Goal: Check status: Check status

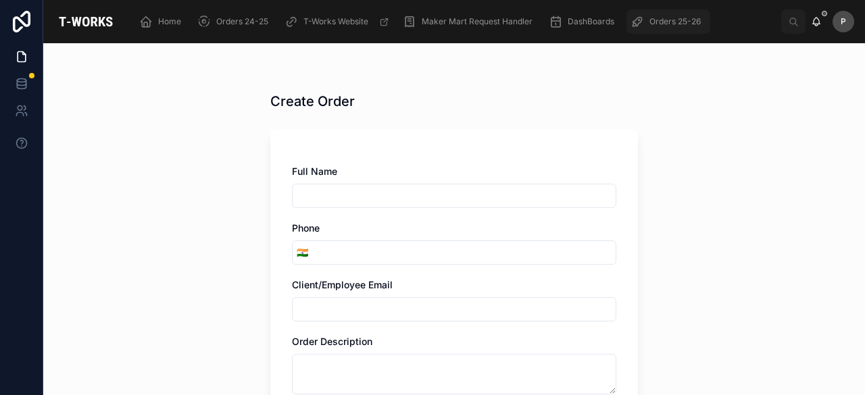
click at [664, 18] on span "Orders 25-26" at bounding box center [674, 21] width 51 height 11
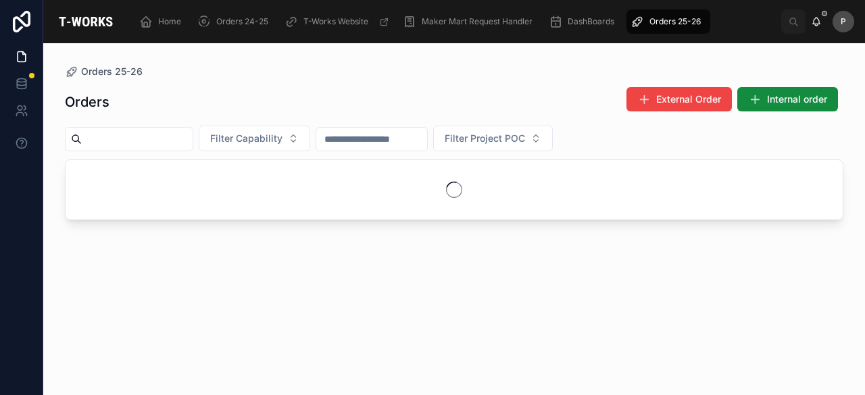
click at [193, 140] on input "text" at bounding box center [137, 139] width 111 height 19
paste input "***"
click at [89, 136] on input "***" at bounding box center [137, 139] width 111 height 19
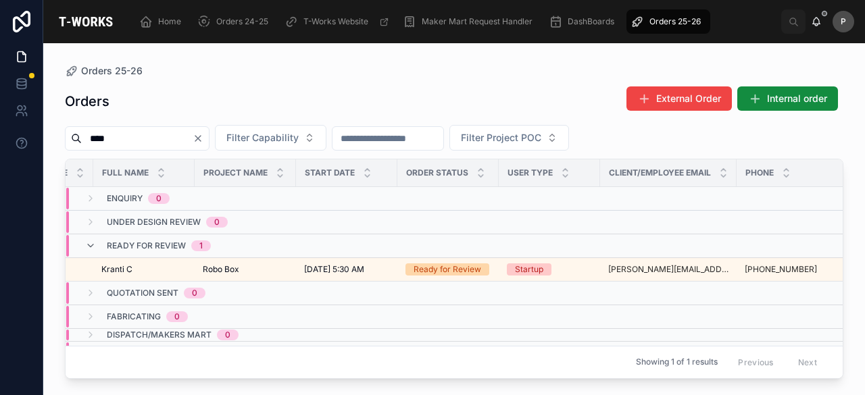
scroll to position [0, 218]
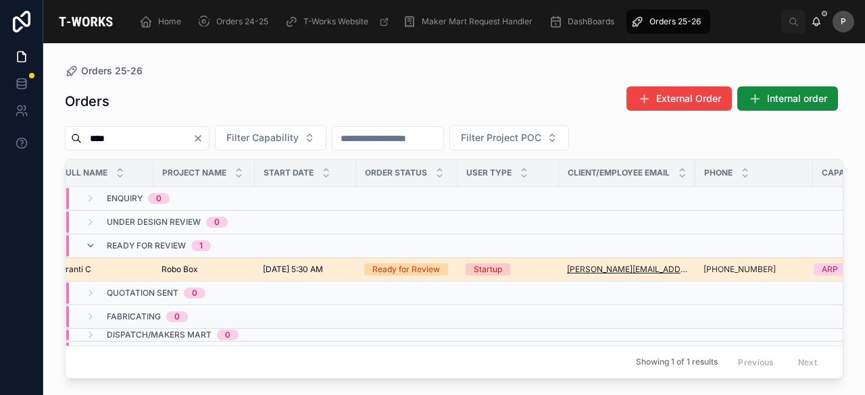
type input "****"
click at [403, 267] on div "Ready for Review" at bounding box center [406, 270] width 68 height 12
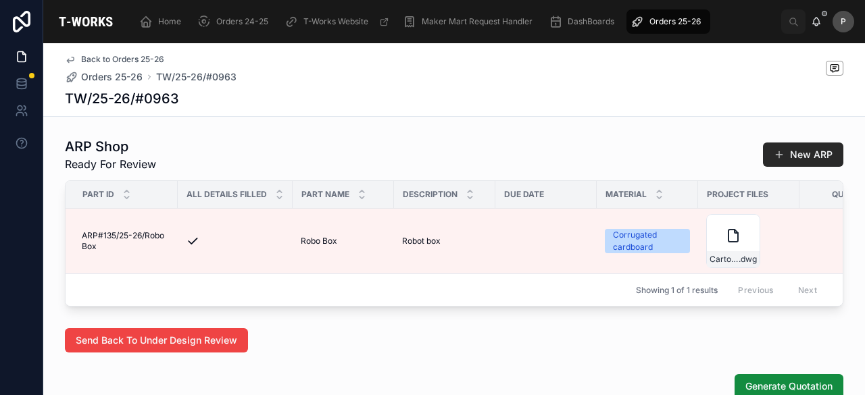
scroll to position [811, 0]
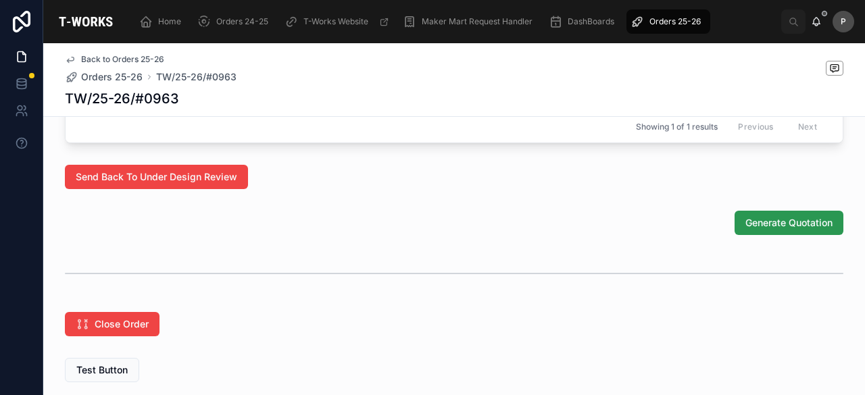
click at [756, 230] on span "Generate Quotation" at bounding box center [788, 223] width 87 height 14
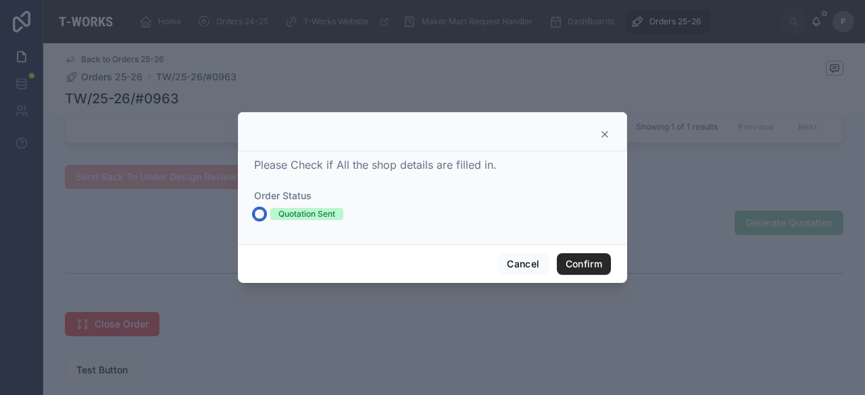
click at [260, 210] on button "Quotation Sent" at bounding box center [259, 214] width 11 height 11
click at [585, 262] on button "Confirm" at bounding box center [584, 264] width 54 height 22
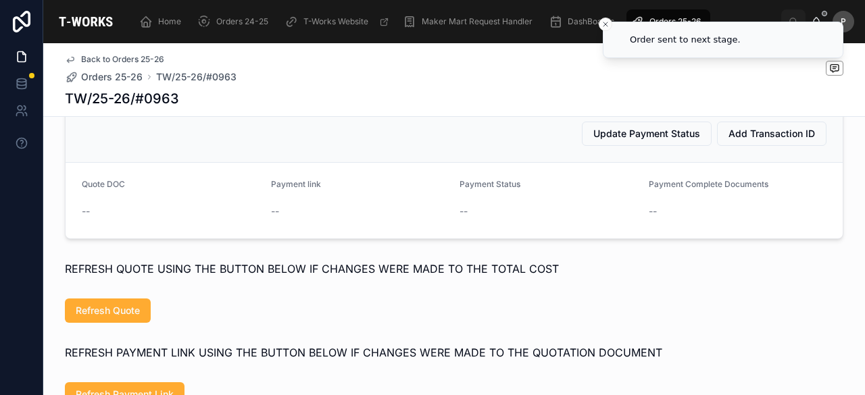
scroll to position [797, 0]
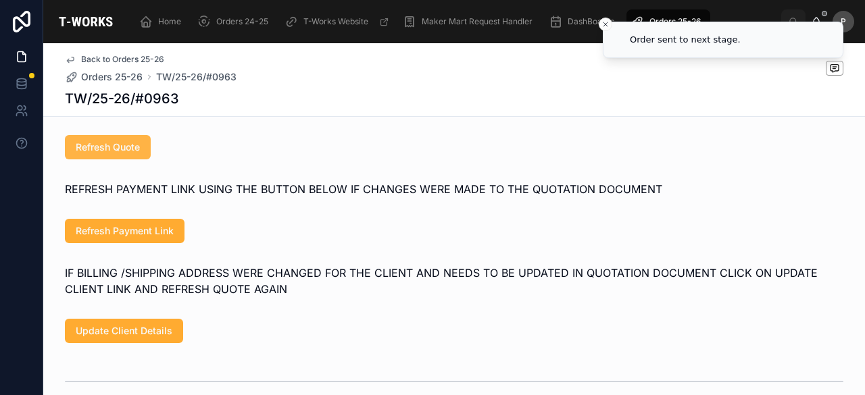
click at [137, 159] on button "Refresh Quote" at bounding box center [108, 147] width 86 height 24
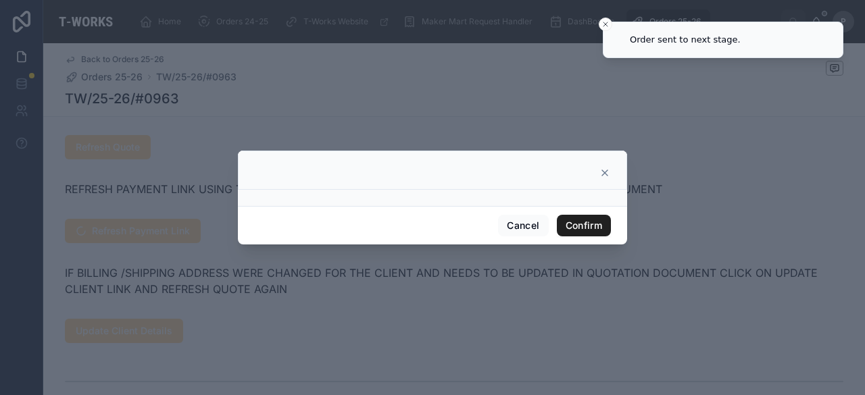
click at [572, 228] on button "Confirm" at bounding box center [584, 226] width 54 height 22
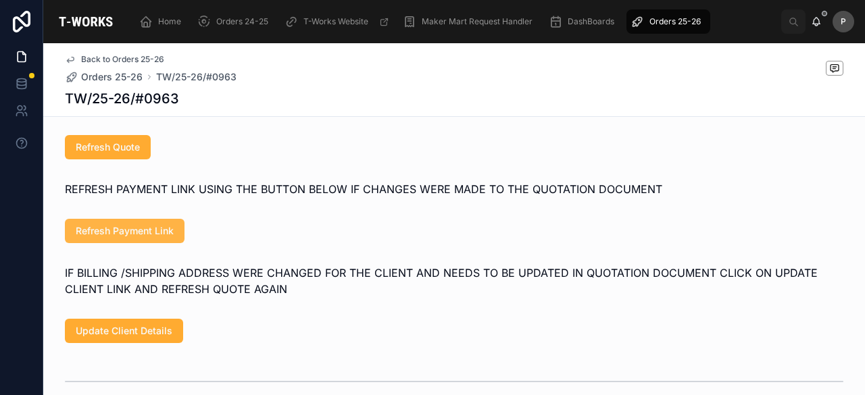
click at [166, 238] on span "Refresh Payment Link" at bounding box center [125, 231] width 98 height 14
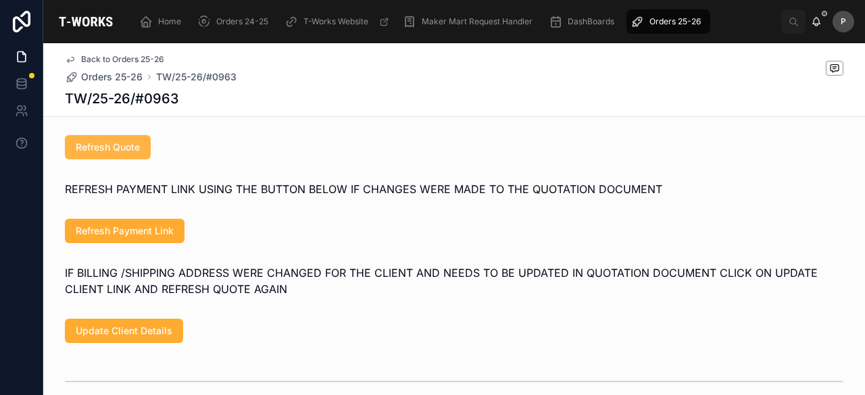
click at [122, 154] on span "Refresh Quote" at bounding box center [108, 148] width 64 height 14
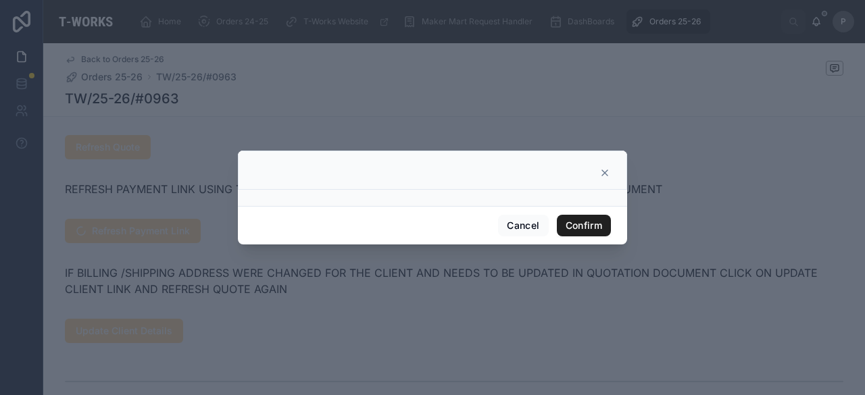
click at [584, 227] on button "Confirm" at bounding box center [584, 226] width 54 height 22
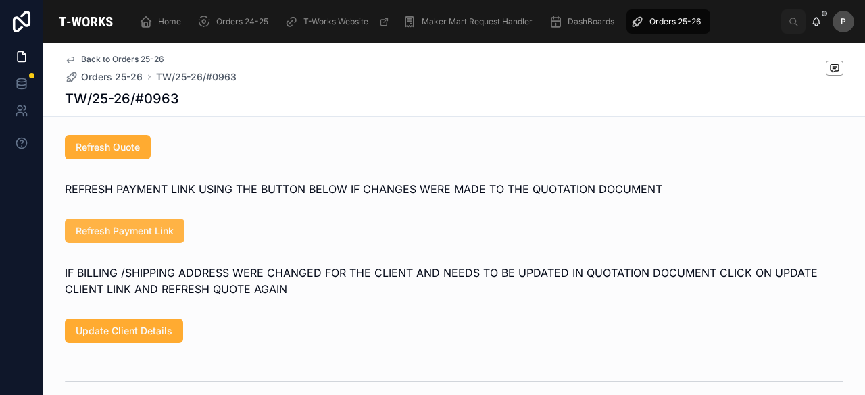
click at [159, 238] on span "Refresh Payment Link" at bounding box center [125, 231] width 98 height 14
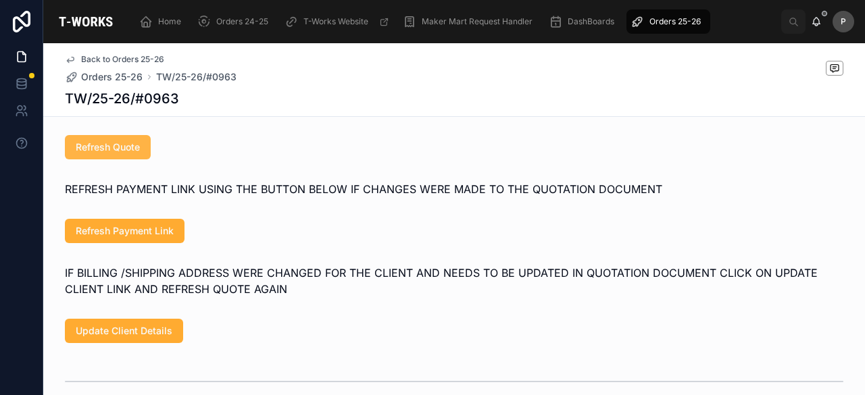
click at [128, 154] on span "Refresh Quote" at bounding box center [108, 148] width 64 height 14
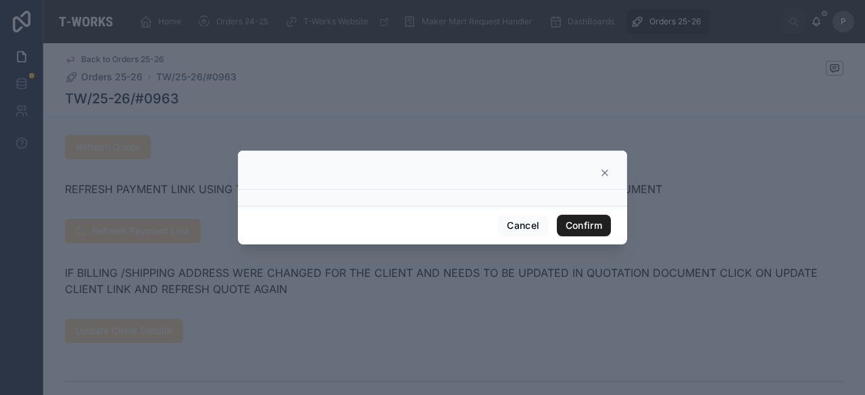
click at [570, 220] on button "Confirm" at bounding box center [584, 226] width 54 height 22
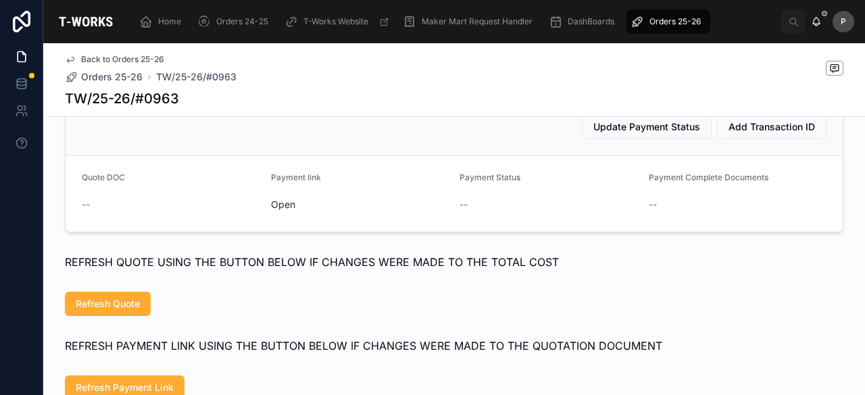
scroll to position [662, 0]
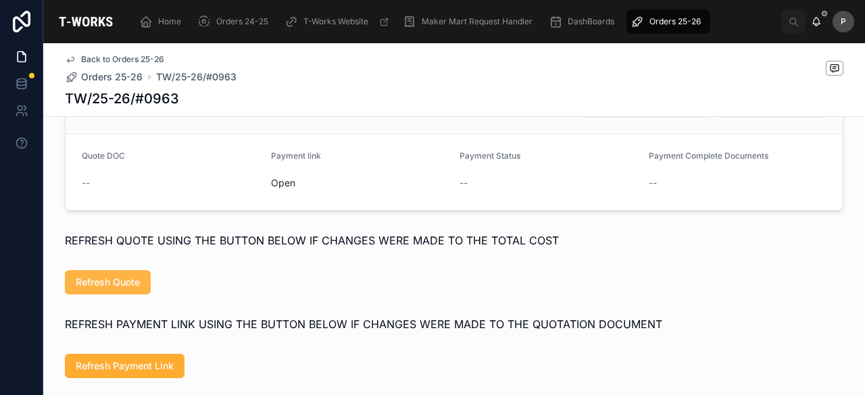
click at [131, 289] on span "Refresh Quote" at bounding box center [108, 283] width 64 height 14
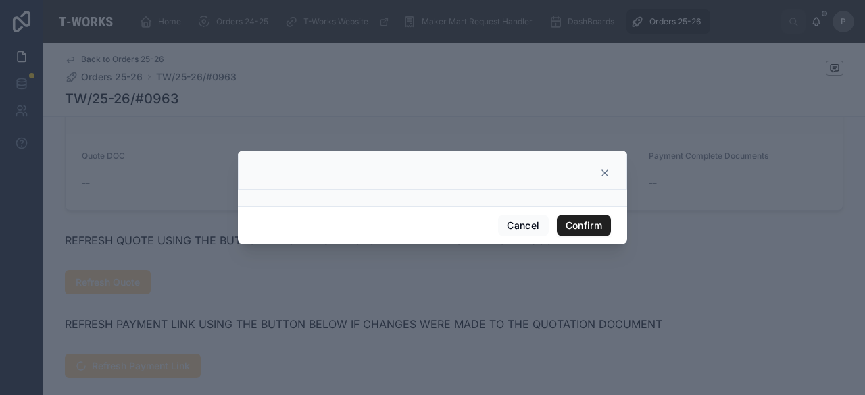
click at [574, 219] on button "Confirm" at bounding box center [584, 226] width 54 height 22
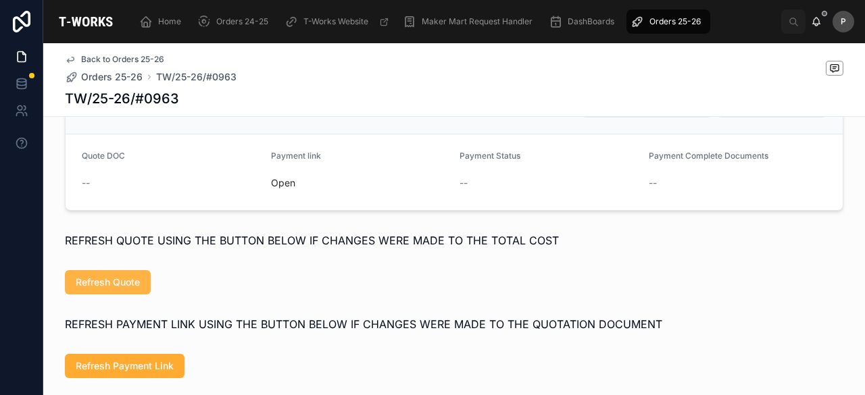
click at [108, 289] on span "Refresh Quote" at bounding box center [108, 283] width 64 height 14
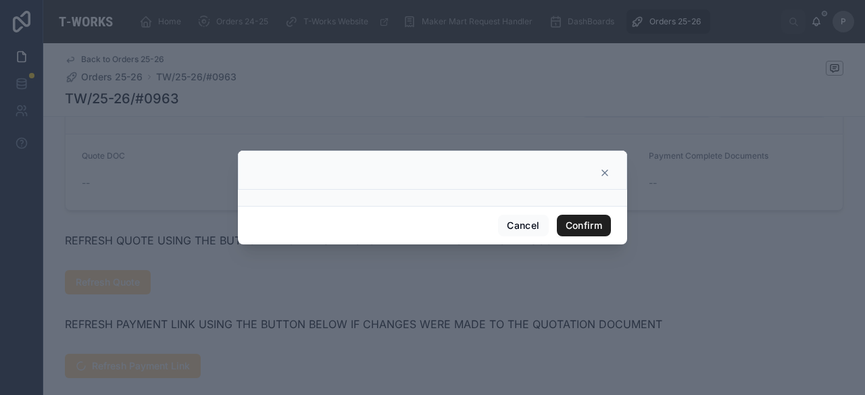
click at [570, 224] on button "Confirm" at bounding box center [584, 226] width 54 height 22
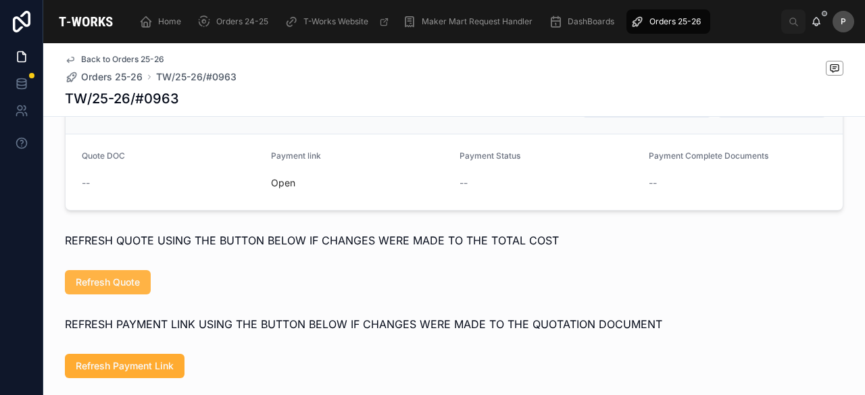
click at [107, 289] on span "Refresh Quote" at bounding box center [108, 283] width 64 height 14
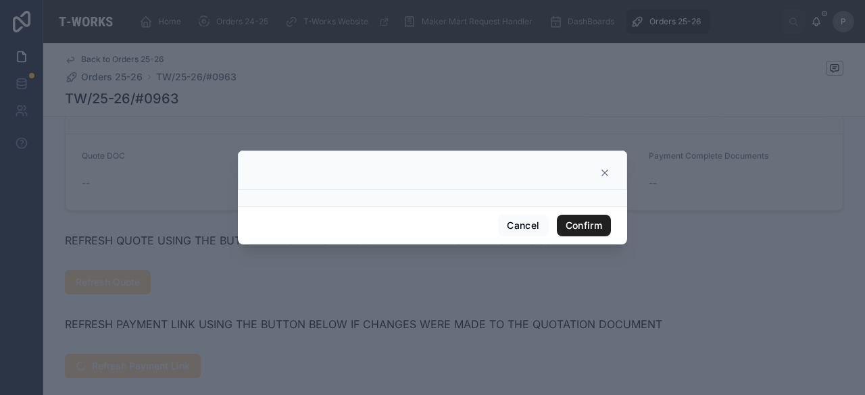
click at [579, 225] on button "Confirm" at bounding box center [584, 226] width 54 height 22
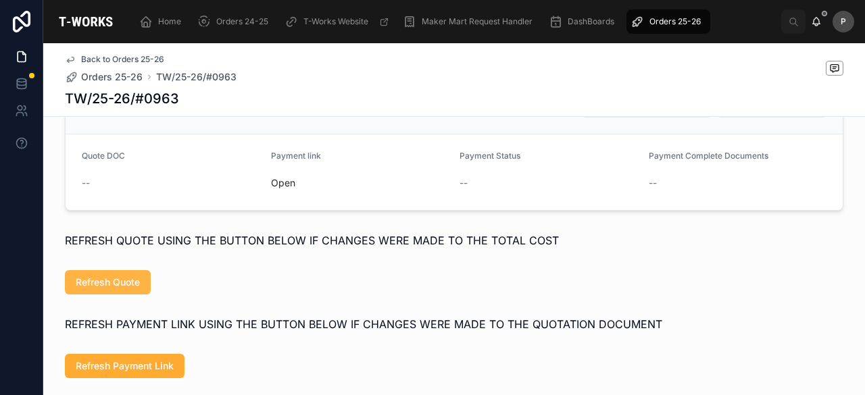
click at [127, 289] on span "Refresh Quote" at bounding box center [108, 283] width 64 height 14
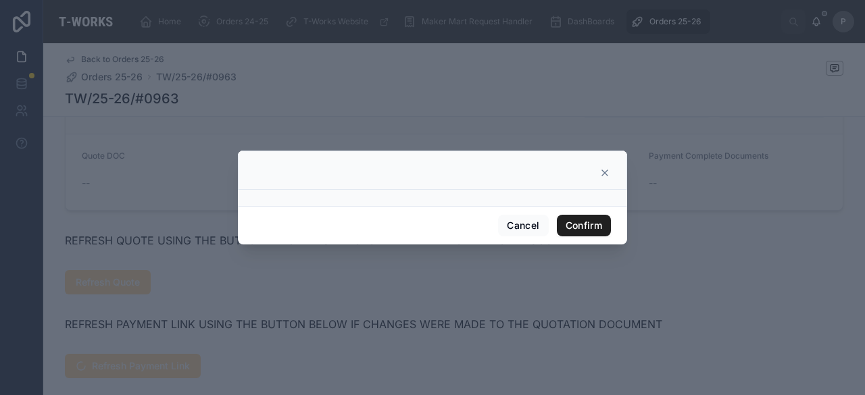
click at [576, 221] on button "Confirm" at bounding box center [584, 226] width 54 height 22
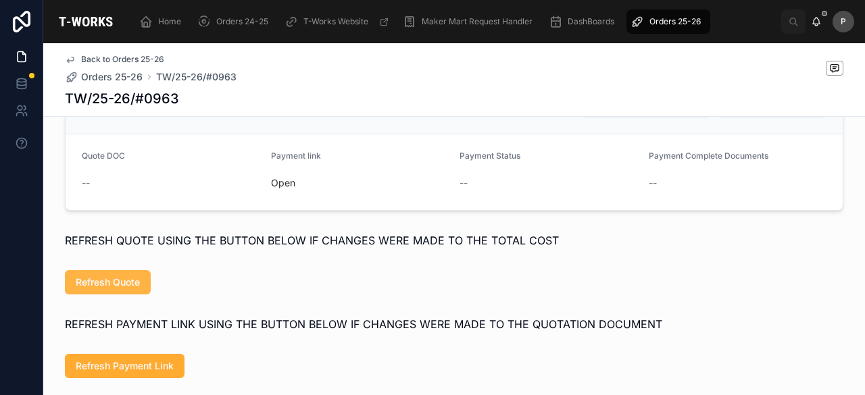
click at [112, 289] on span "Refresh Quote" at bounding box center [108, 283] width 64 height 14
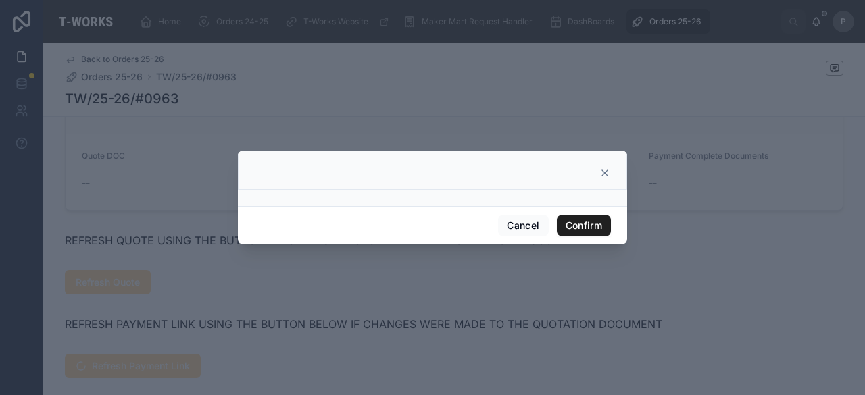
click at [580, 224] on button "Confirm" at bounding box center [584, 226] width 54 height 22
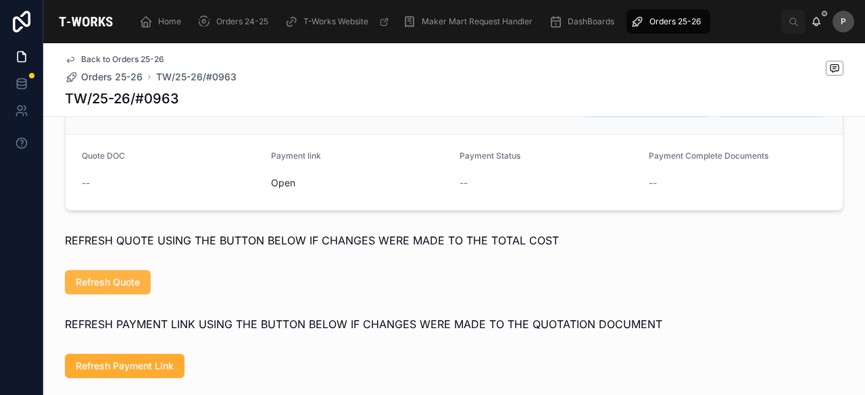
click at [120, 289] on span "Refresh Quote" at bounding box center [108, 283] width 64 height 14
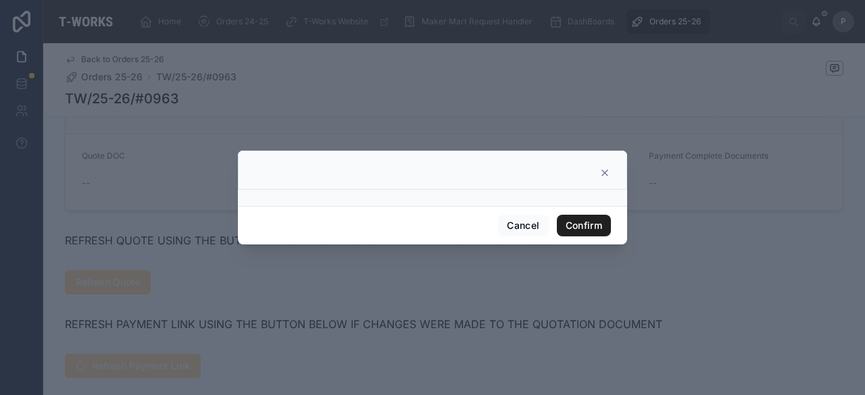
click at [599, 228] on button "Confirm" at bounding box center [584, 226] width 54 height 22
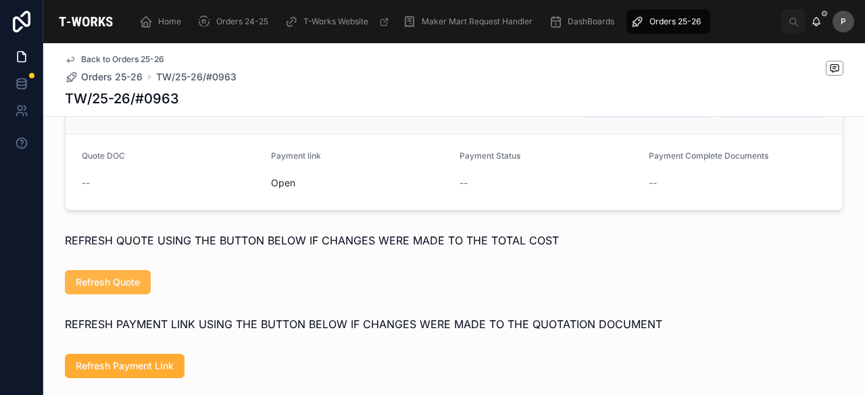
click at [132, 289] on span "Refresh Quote" at bounding box center [108, 283] width 64 height 14
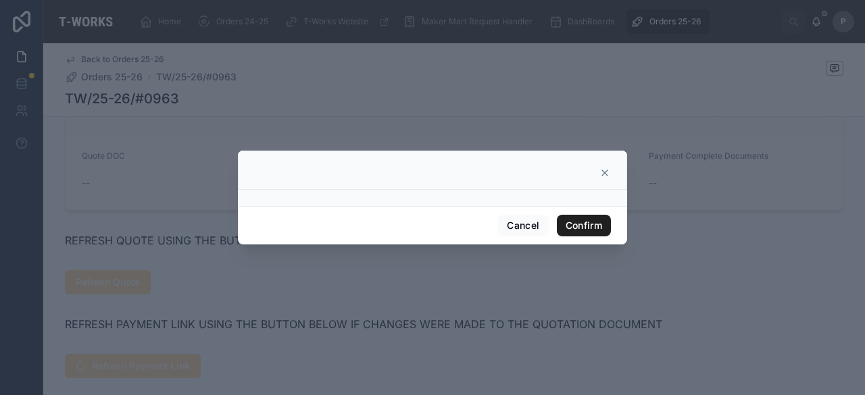
click at [587, 226] on button "Confirm" at bounding box center [584, 226] width 54 height 22
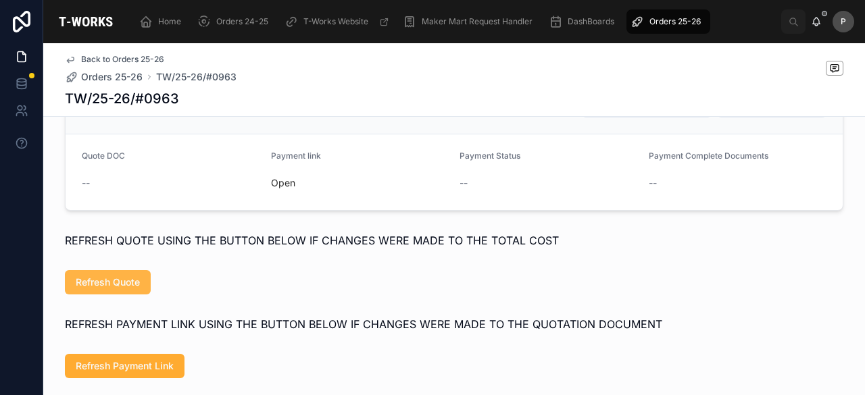
click at [117, 289] on span "Refresh Quote" at bounding box center [108, 283] width 64 height 14
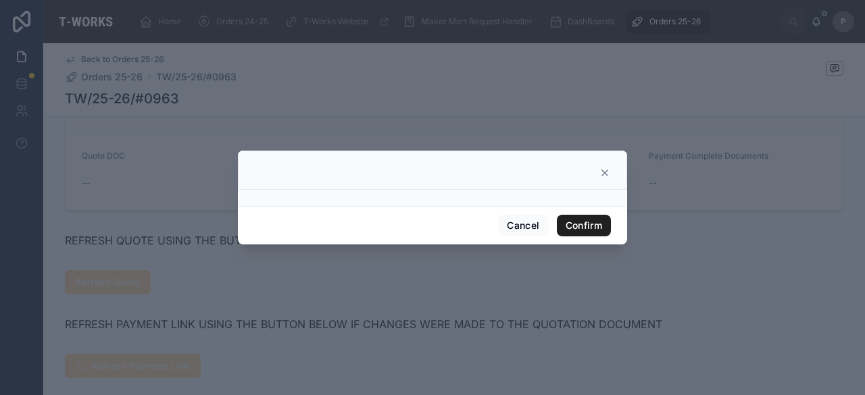
click at [604, 231] on button "Confirm" at bounding box center [584, 226] width 54 height 22
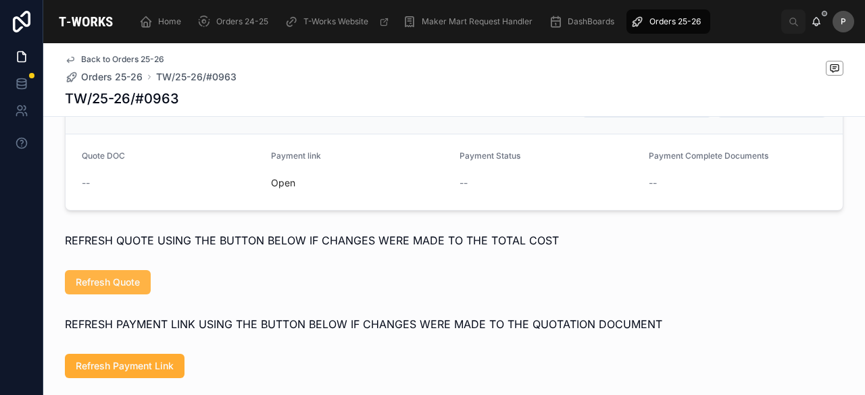
click at [117, 289] on span "Refresh Quote" at bounding box center [108, 283] width 64 height 14
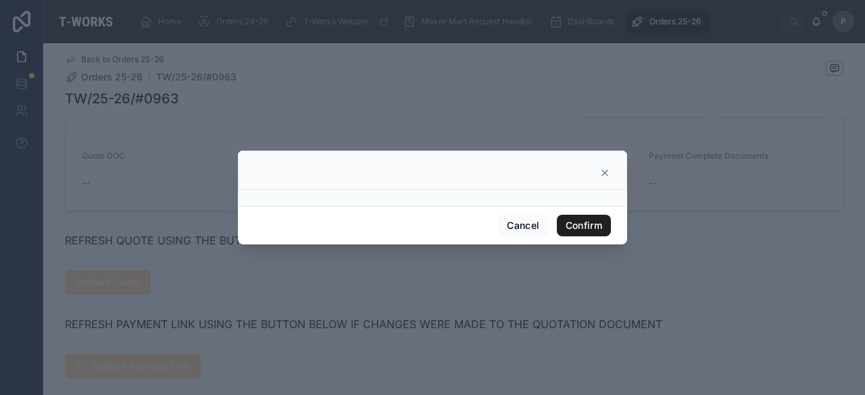
click at [587, 220] on button "Confirm" at bounding box center [584, 226] width 54 height 22
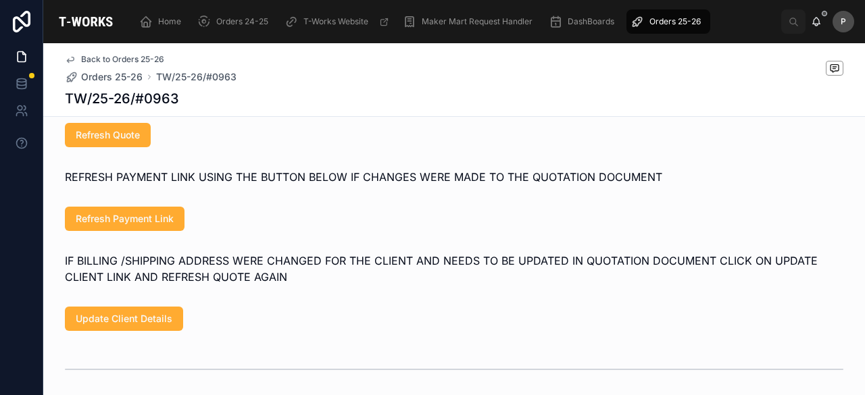
scroll to position [811, 0]
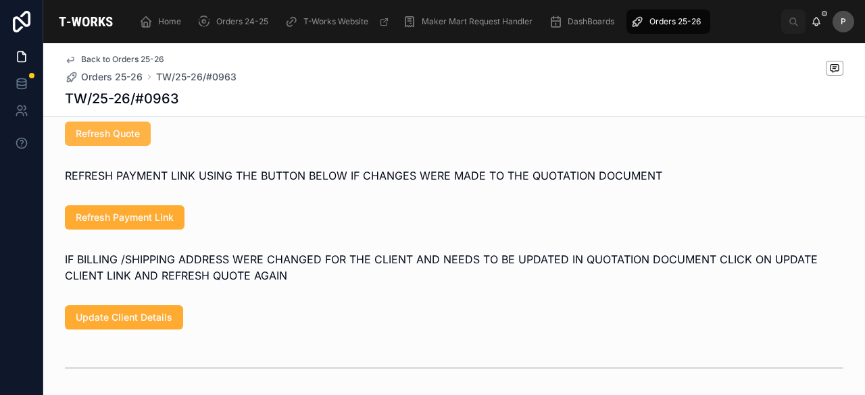
click at [127, 141] on span "Refresh Quote" at bounding box center [108, 134] width 64 height 14
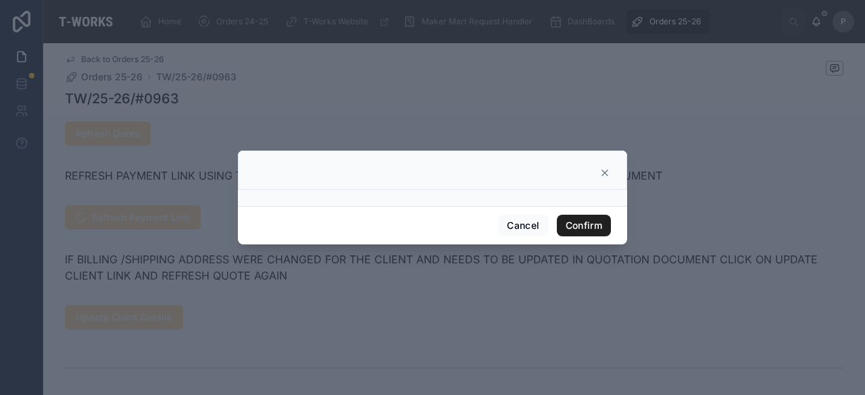
click at [567, 228] on button "Confirm" at bounding box center [584, 226] width 54 height 22
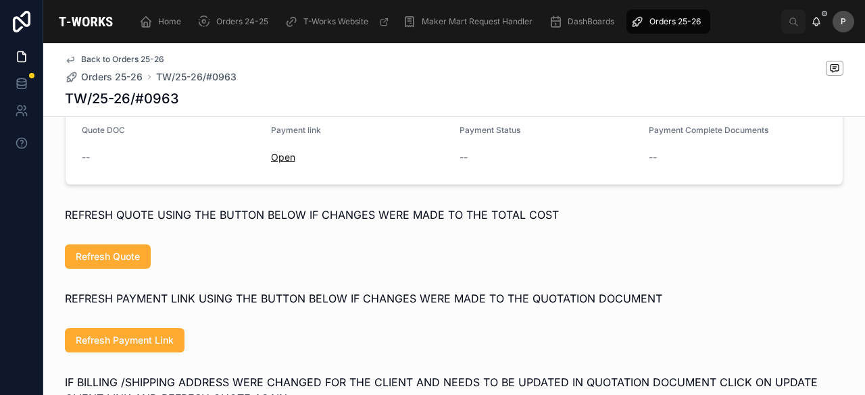
scroll to position [676, 0]
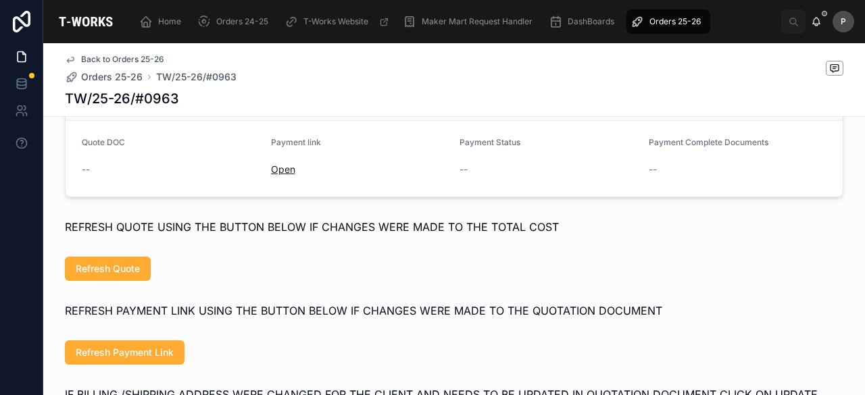
click at [276, 175] on link "Open" at bounding box center [283, 169] width 24 height 11
click at [85, 176] on div "--" at bounding box center [171, 170] width 178 height 14
click at [84, 176] on span "--" at bounding box center [86, 170] width 8 height 14
click at [123, 276] on span "Refresh Quote" at bounding box center [108, 269] width 64 height 14
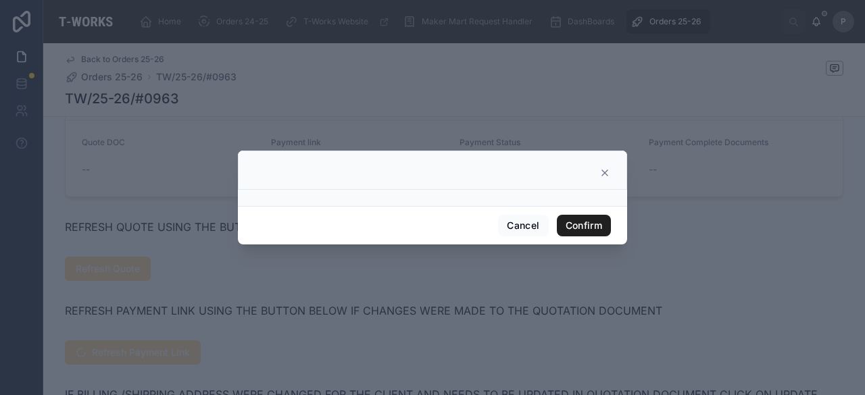
click at [565, 228] on button "Confirm" at bounding box center [584, 226] width 54 height 22
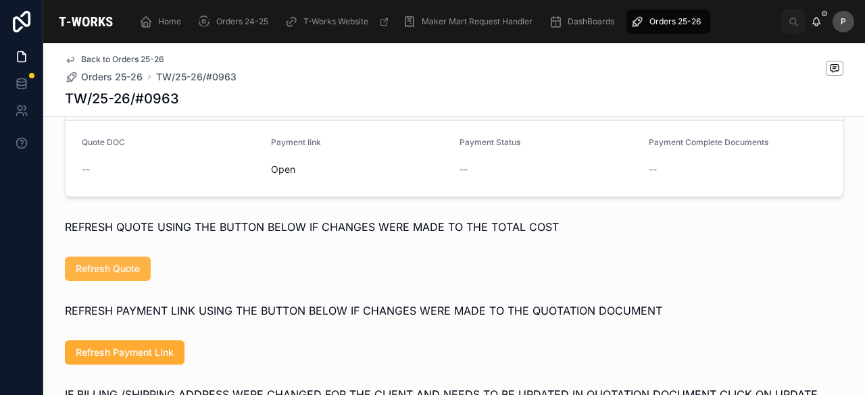
click at [83, 276] on span "Refresh Quote" at bounding box center [108, 269] width 64 height 14
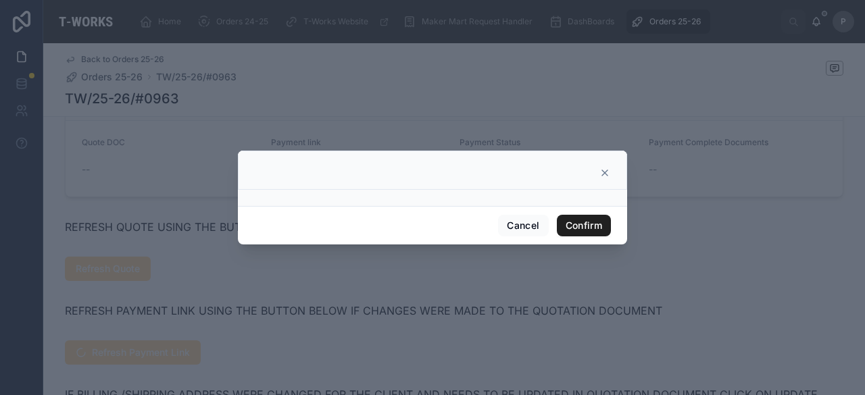
click at [573, 228] on button "Confirm" at bounding box center [584, 226] width 54 height 22
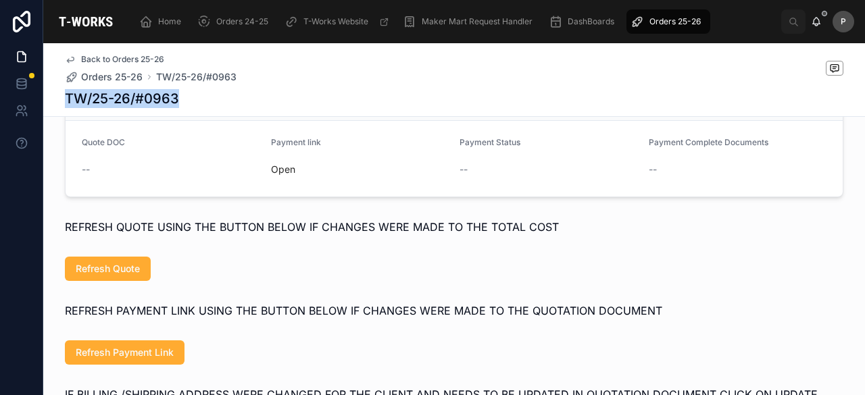
drag, startPoint x: 160, startPoint y: 92, endPoint x: 51, endPoint y: 91, distance: 108.8
click at [51, 91] on div "Back to Orders 25-26 Orders 25-26 TW/25-26/#0963 TW/25-26/#0963" at bounding box center [454, 80] width 822 height 74
copy h1 "TW/25-26/#0963"
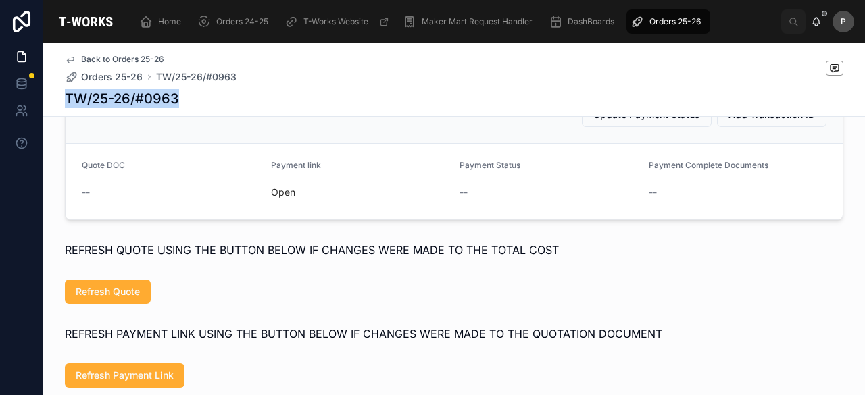
scroll to position [541, 0]
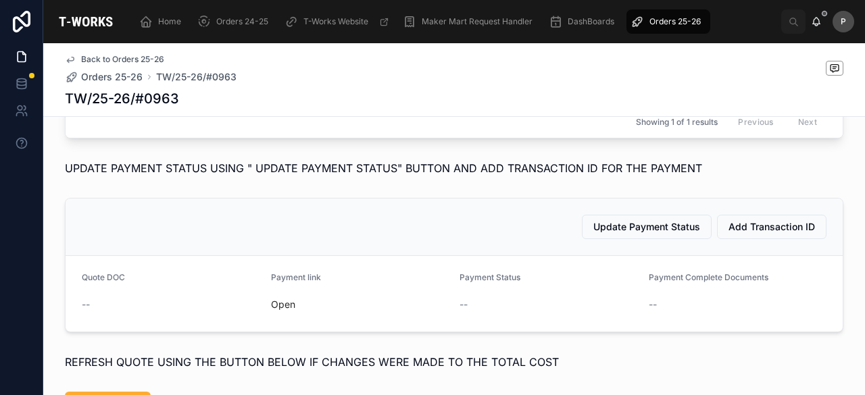
click at [206, 313] on div "--" at bounding box center [171, 305] width 178 height 22
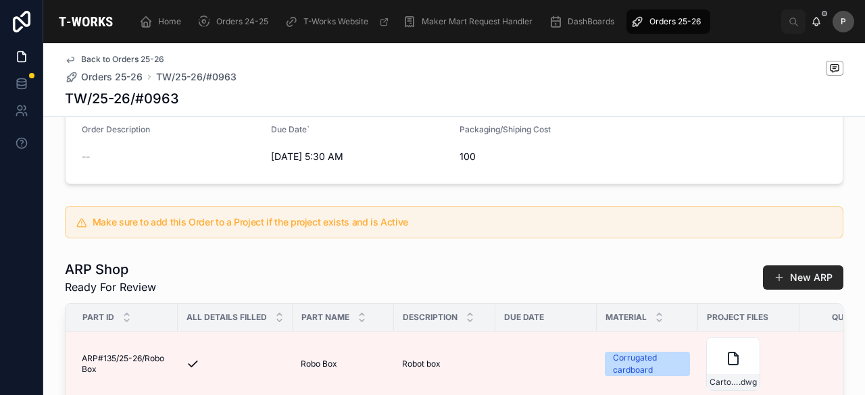
scroll to position [270, 0]
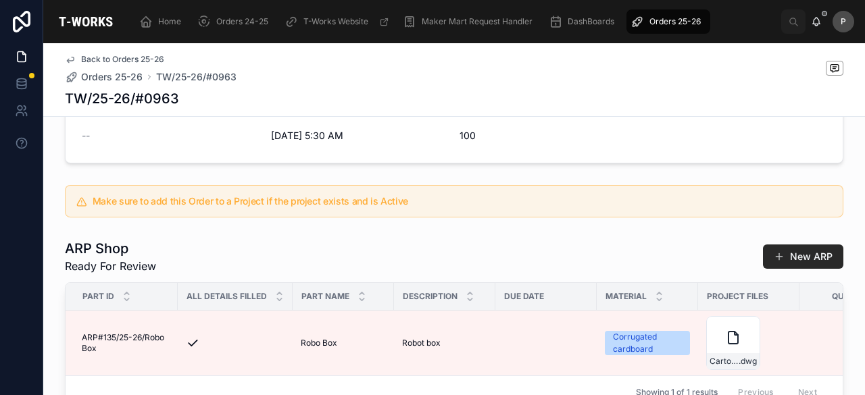
click at [664, 16] on div "Orders 25-26" at bounding box center [669, 22] width 76 height 22
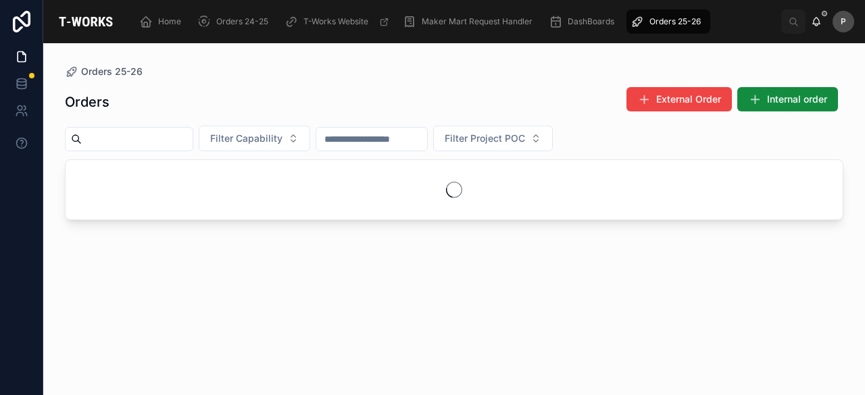
click at [193, 134] on input "text" at bounding box center [137, 139] width 111 height 19
paste input "***"
click at [90, 137] on input "***" at bounding box center [137, 139] width 111 height 19
type input "****"
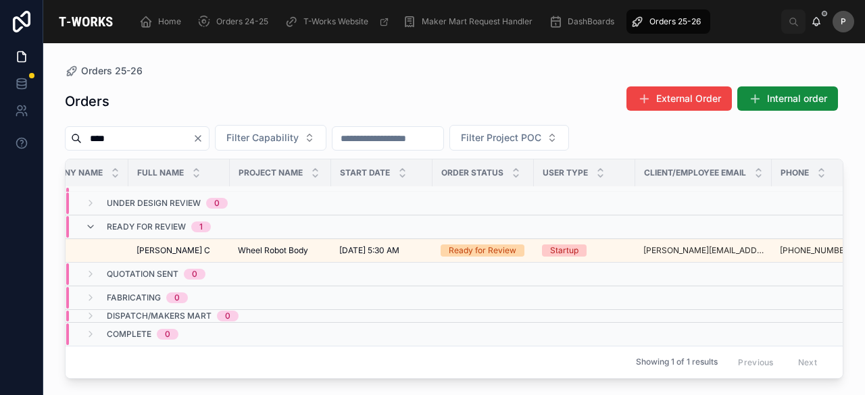
scroll to position [26, 177]
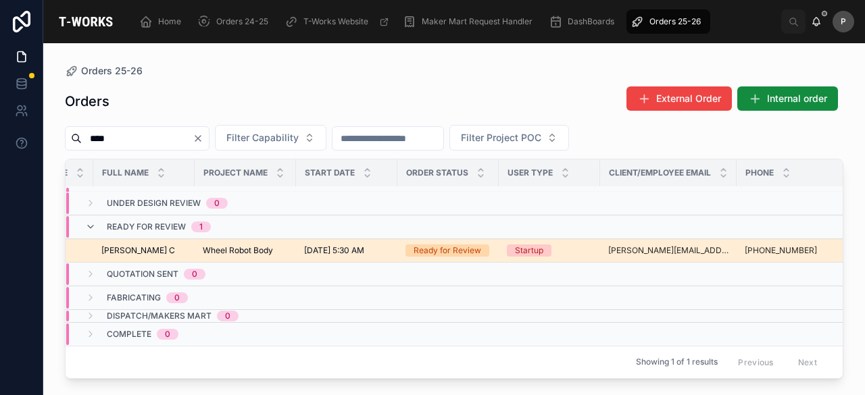
click at [464, 245] on div "Ready for Review" at bounding box center [448, 251] width 68 height 12
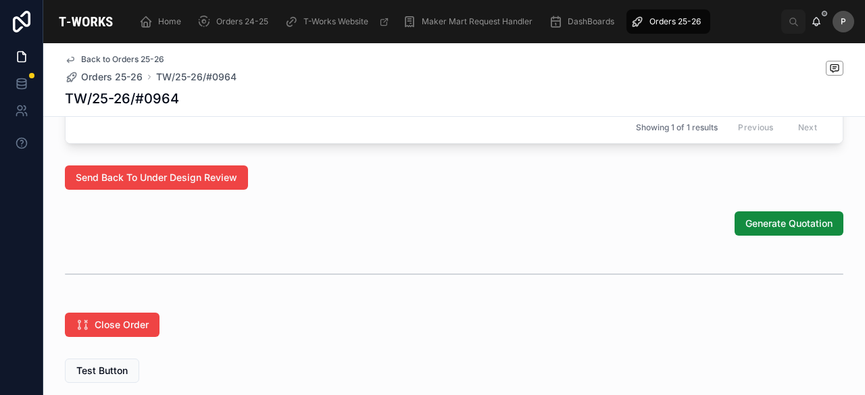
scroll to position [811, 0]
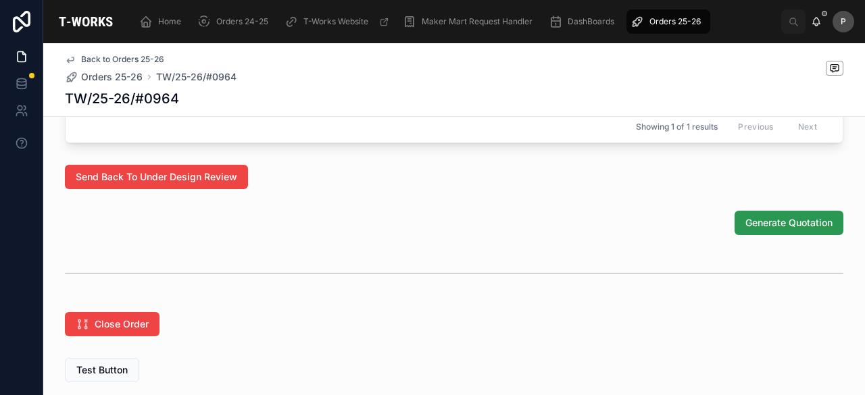
click at [760, 230] on span "Generate Quotation" at bounding box center [788, 223] width 87 height 14
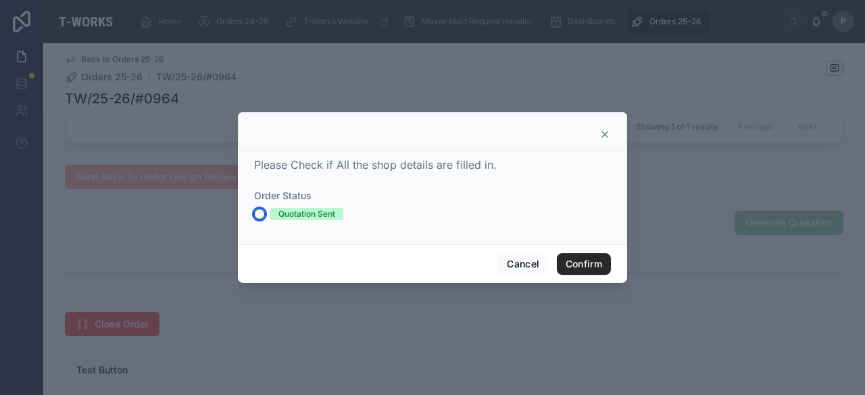
click at [264, 217] on button "Quotation Sent" at bounding box center [259, 214] width 11 height 11
click at [583, 260] on button "Confirm" at bounding box center [584, 264] width 54 height 22
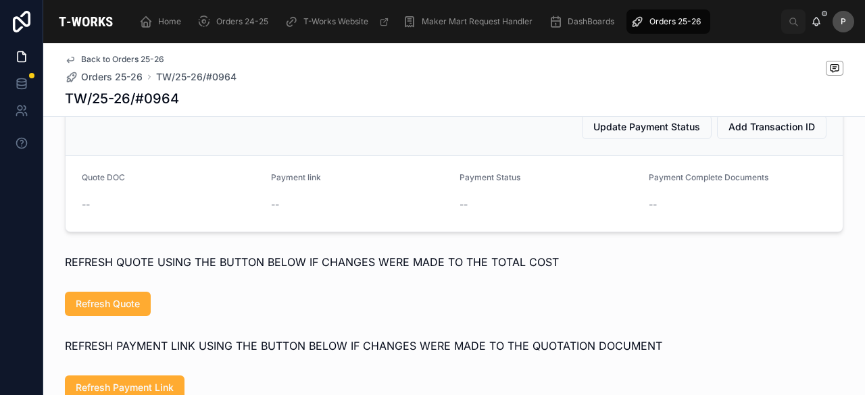
scroll to position [642, 0]
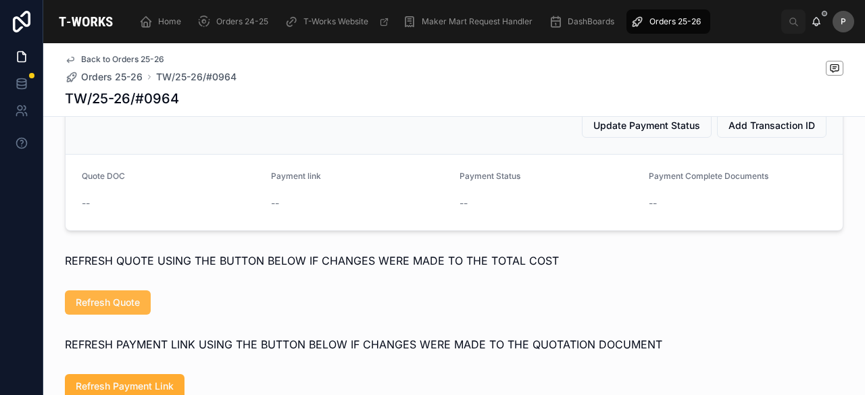
click at [118, 310] on span "Refresh Quote" at bounding box center [108, 303] width 64 height 14
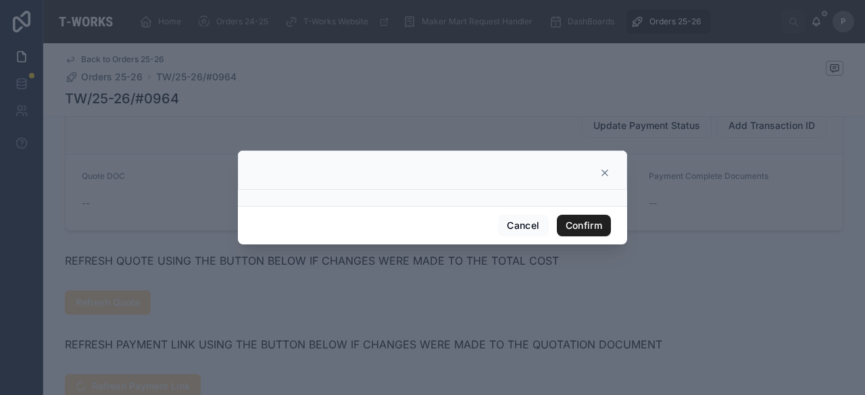
click at [583, 221] on button "Confirm" at bounding box center [584, 226] width 54 height 22
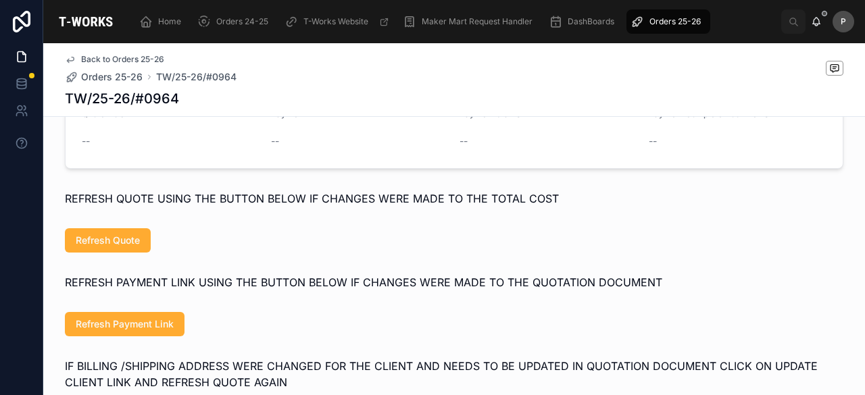
scroll to position [845, 0]
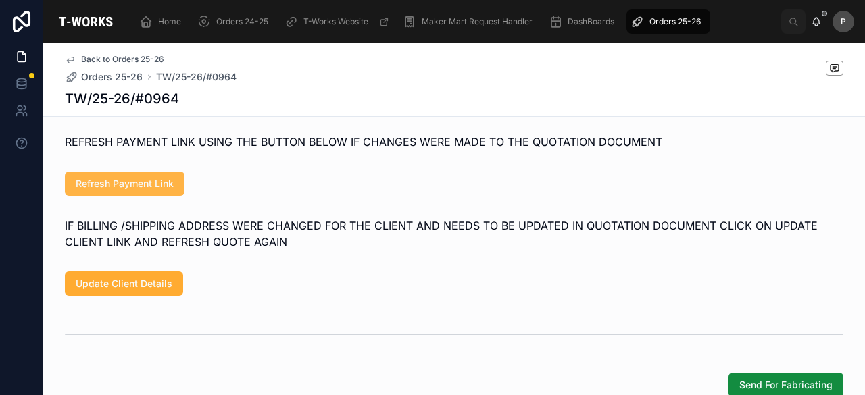
click at [159, 191] on span "Refresh Payment Link" at bounding box center [125, 184] width 98 height 14
click at [121, 107] on span "Refresh Quote" at bounding box center [108, 100] width 64 height 14
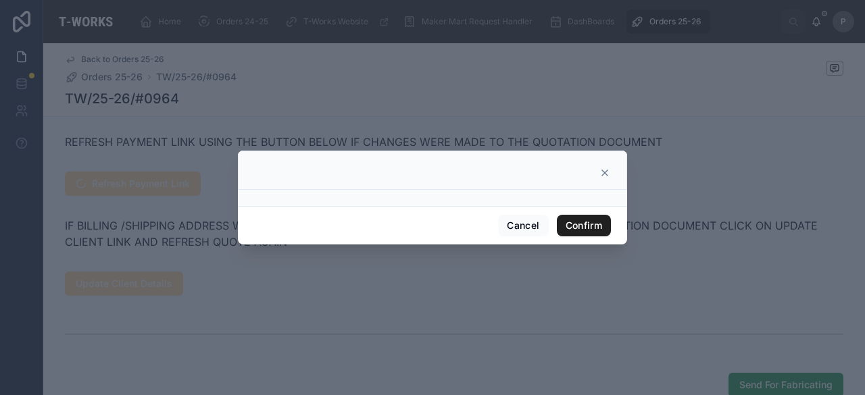
click at [585, 222] on button "Confirm" at bounding box center [584, 226] width 54 height 22
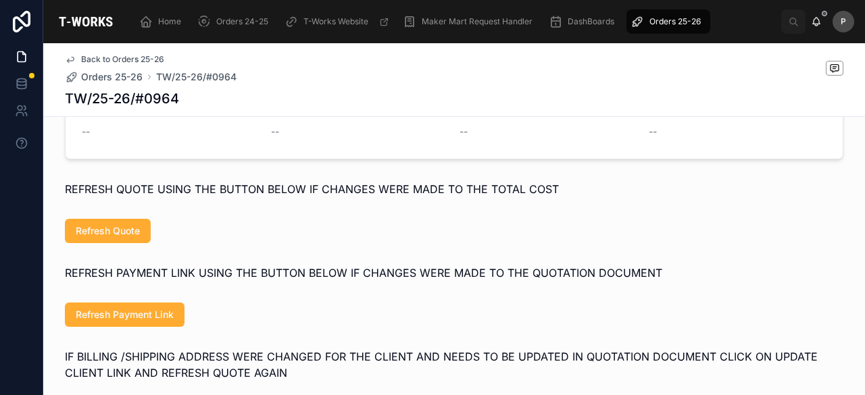
scroll to position [710, 0]
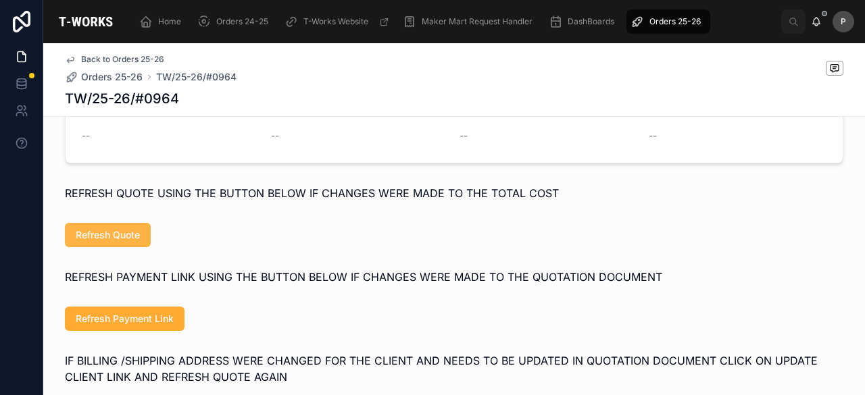
click at [132, 242] on span "Refresh Quote" at bounding box center [108, 235] width 64 height 14
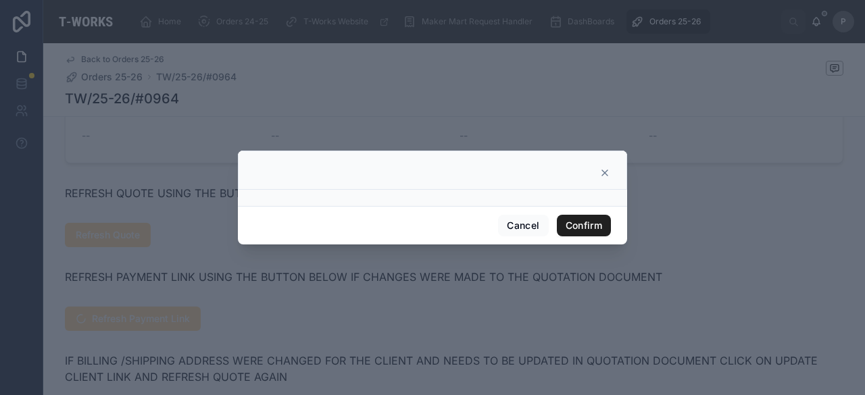
click at [582, 228] on button "Confirm" at bounding box center [584, 226] width 54 height 22
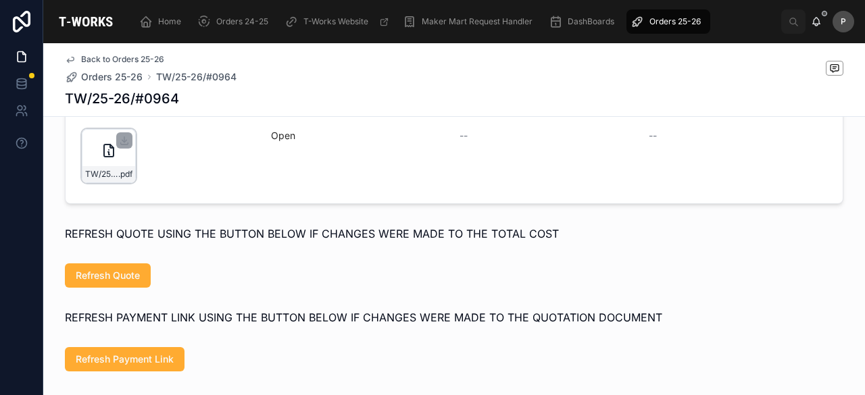
click at [124, 178] on div "TW/25-26/#0964 .pdf" at bounding box center [109, 156] width 54 height 54
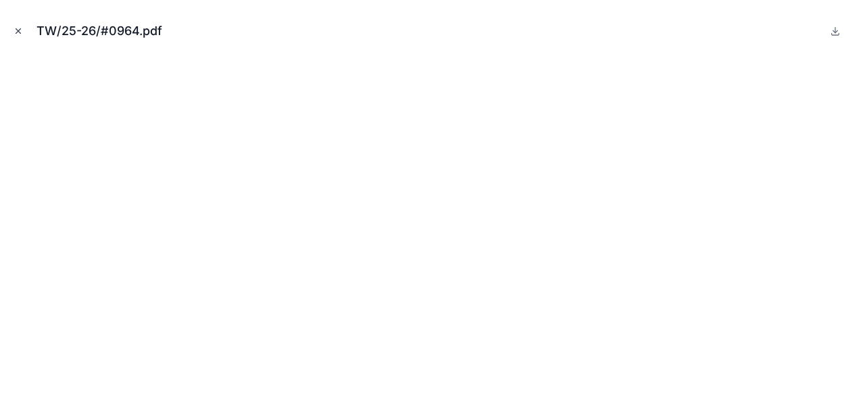
click at [17, 31] on icon "Close modal" at bounding box center [18, 30] width 9 height 9
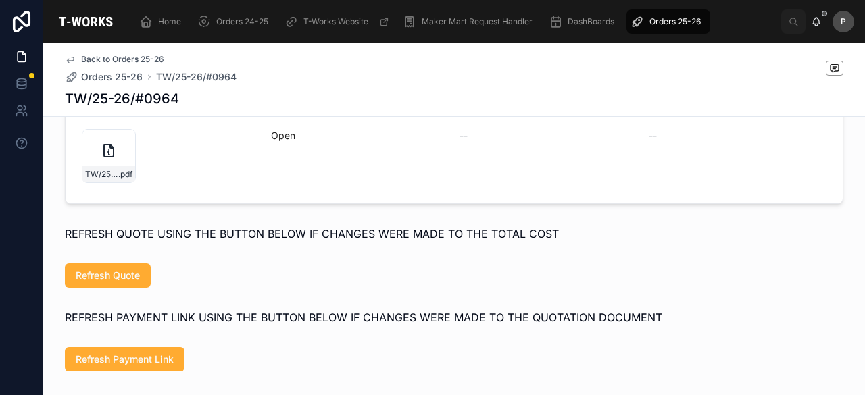
click at [278, 141] on link "Open" at bounding box center [283, 135] width 24 height 11
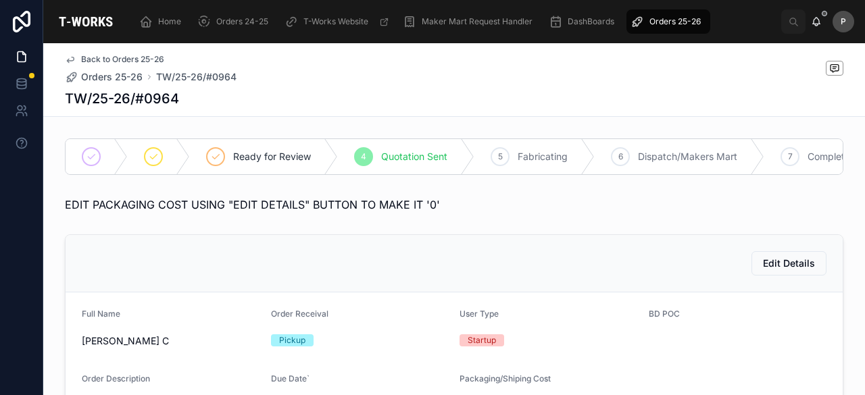
click at [691, 16] on span "Orders 25-26" at bounding box center [674, 21] width 51 height 11
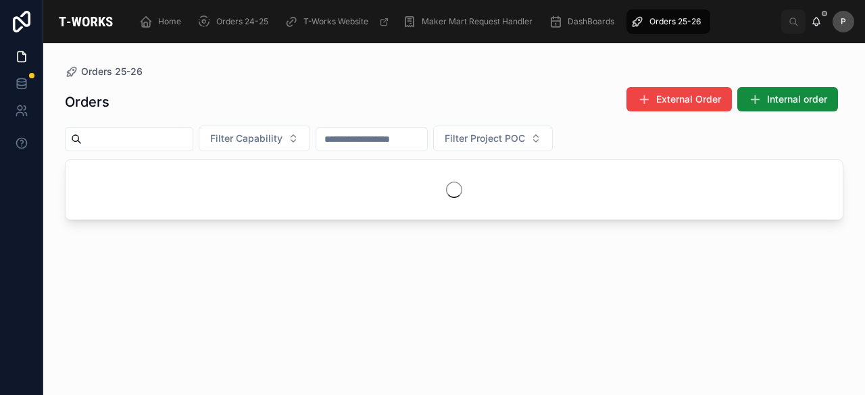
click at [168, 137] on input "text" at bounding box center [137, 139] width 111 height 19
type input "****"
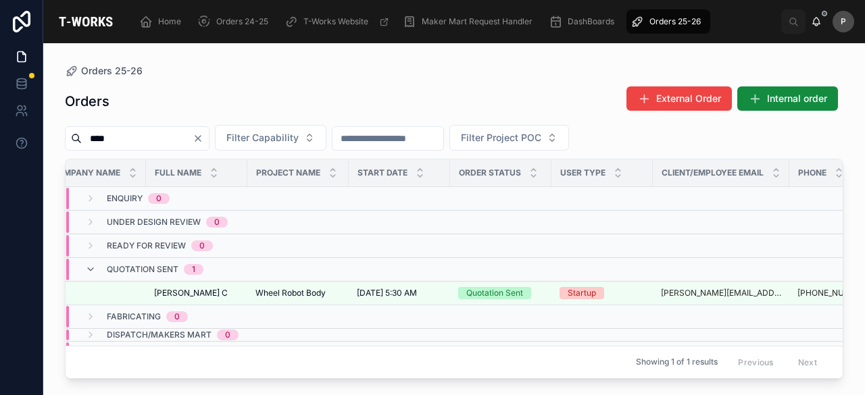
scroll to position [0, 155]
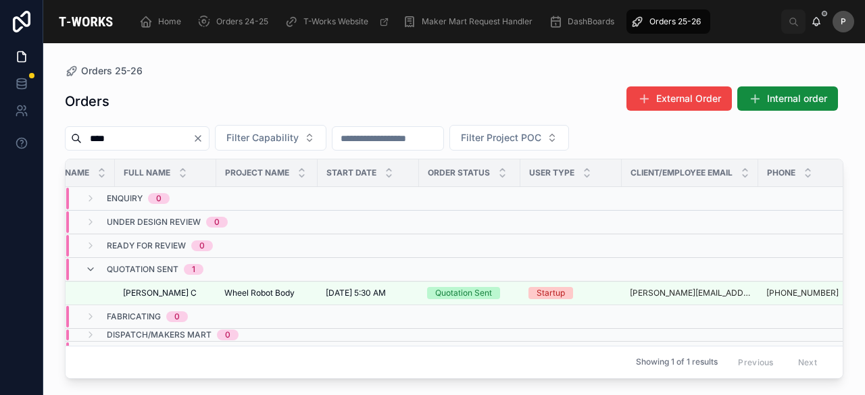
drag, startPoint x: 181, startPoint y: 141, endPoint x: 75, endPoint y: 139, distance: 106.1
click at [75, 139] on div "****" at bounding box center [137, 138] width 145 height 24
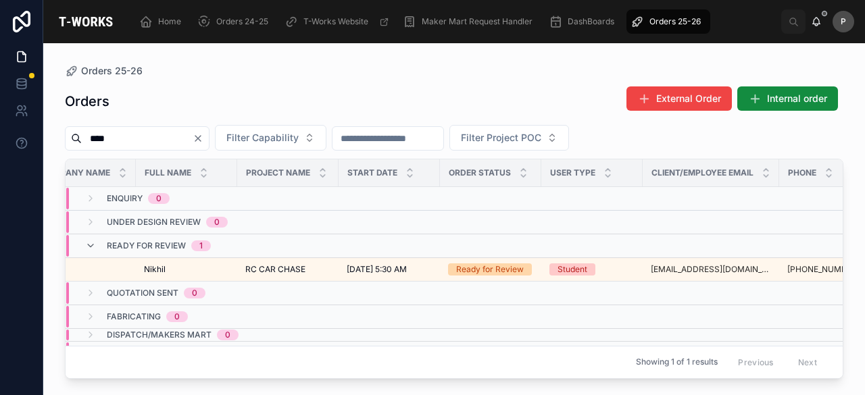
scroll to position [0, 167]
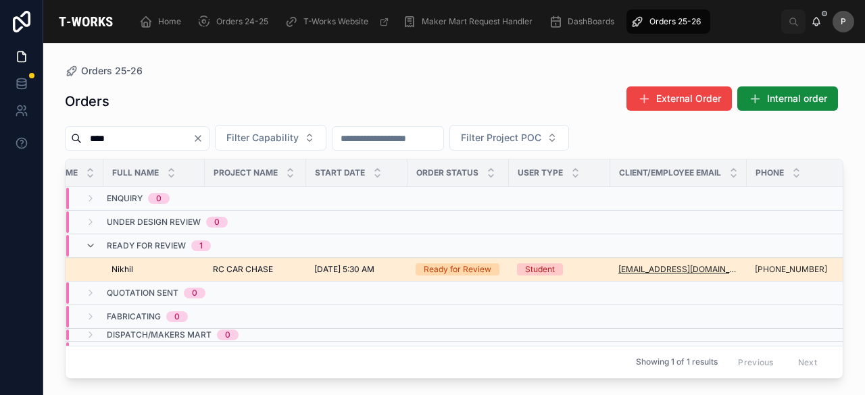
type input "****"
click at [460, 264] on div "Ready for Review" at bounding box center [458, 270] width 68 height 12
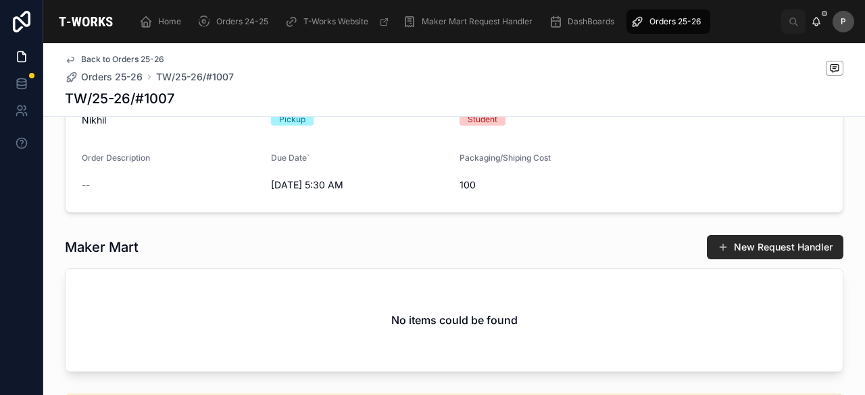
scroll to position [743, 0]
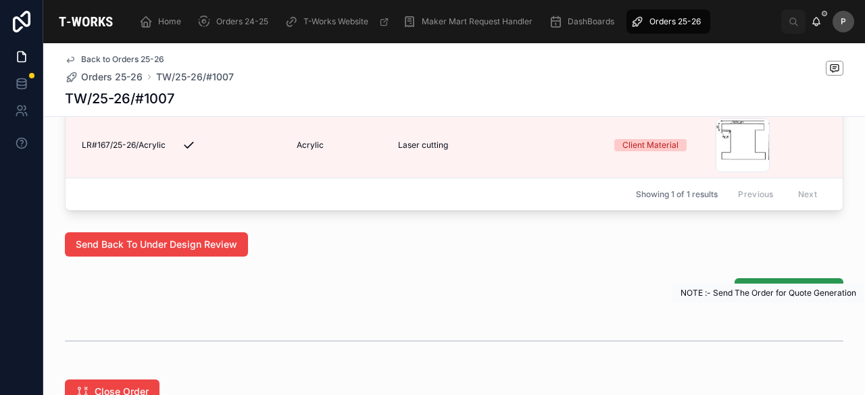
click at [760, 297] on span "Generate Quotation" at bounding box center [788, 291] width 87 height 14
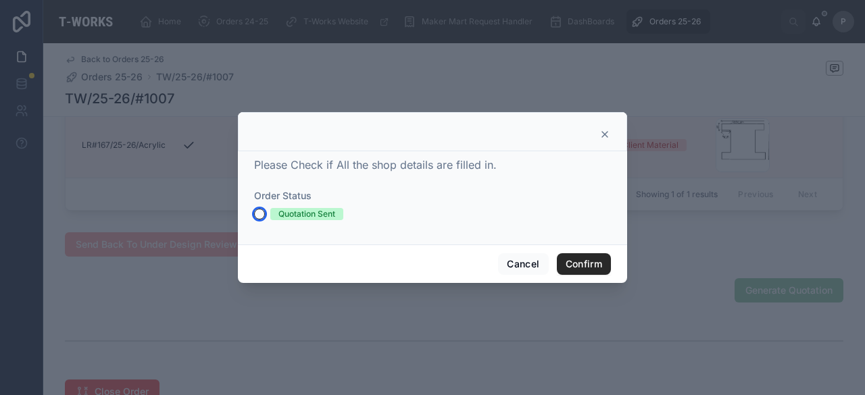
click at [255, 214] on button "Quotation Sent" at bounding box center [259, 214] width 11 height 11
click at [572, 267] on button "Confirm" at bounding box center [584, 264] width 54 height 22
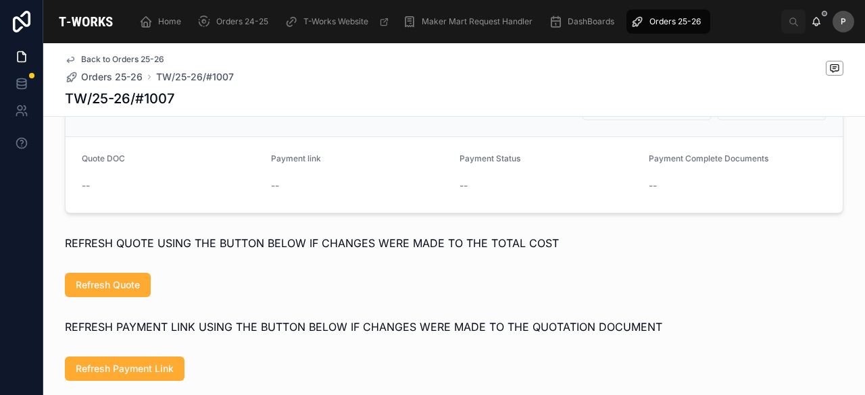
scroll to position [662, 0]
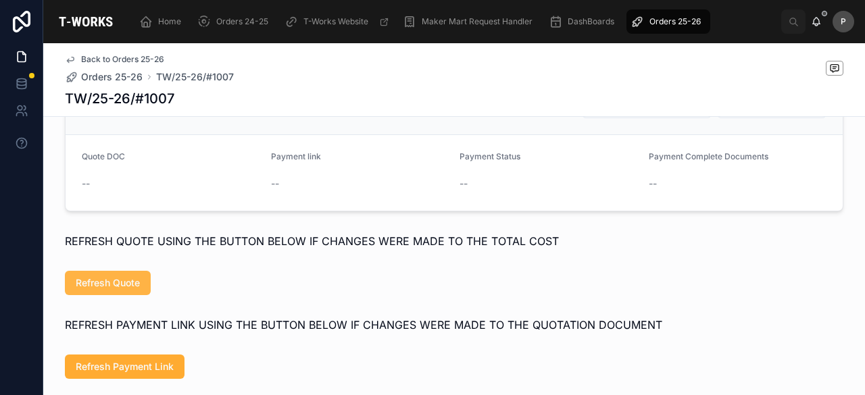
click at [131, 290] on span "Refresh Quote" at bounding box center [108, 283] width 64 height 14
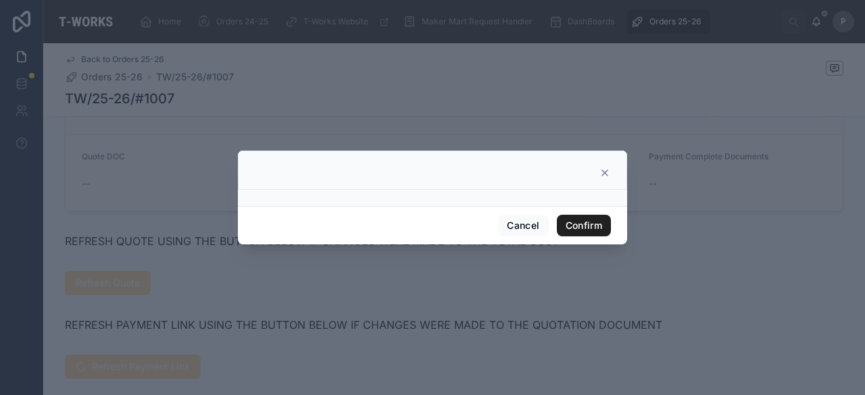
click at [577, 220] on button "Confirm" at bounding box center [584, 226] width 54 height 22
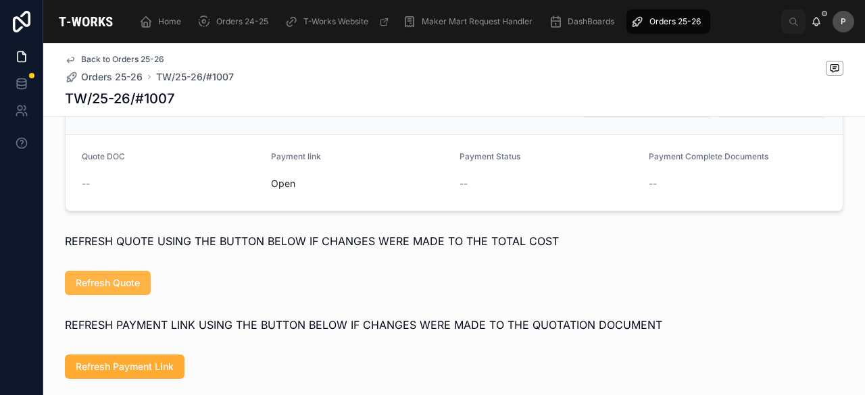
click at [116, 290] on span "Refresh Quote" at bounding box center [108, 283] width 64 height 14
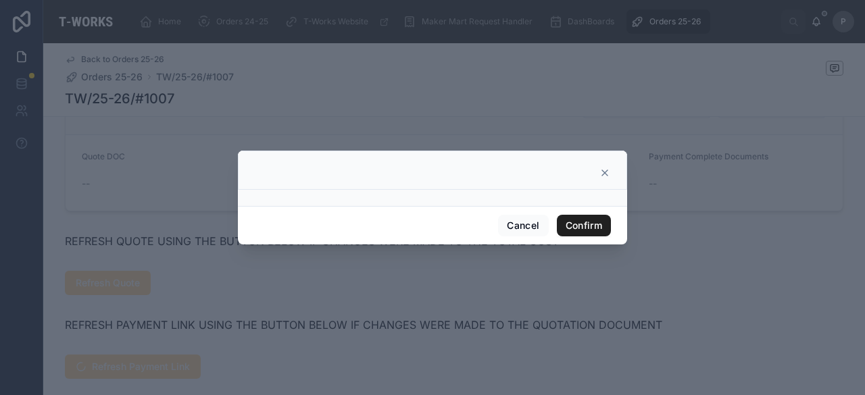
click at [577, 223] on button "Confirm" at bounding box center [584, 226] width 54 height 22
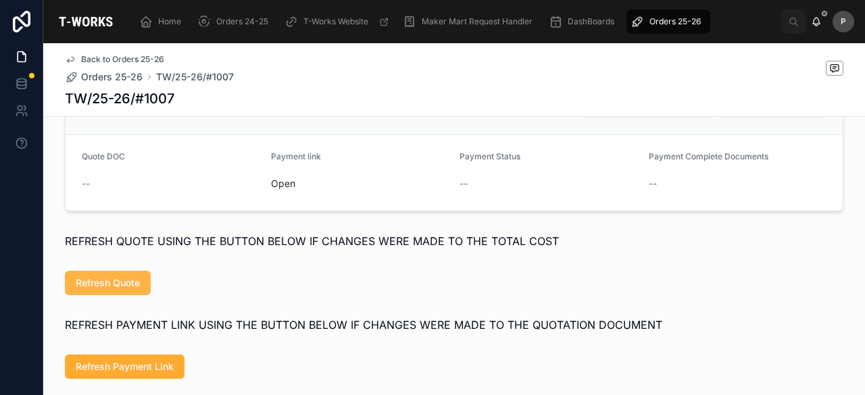
click at [132, 290] on span "Refresh Quote" at bounding box center [108, 283] width 64 height 14
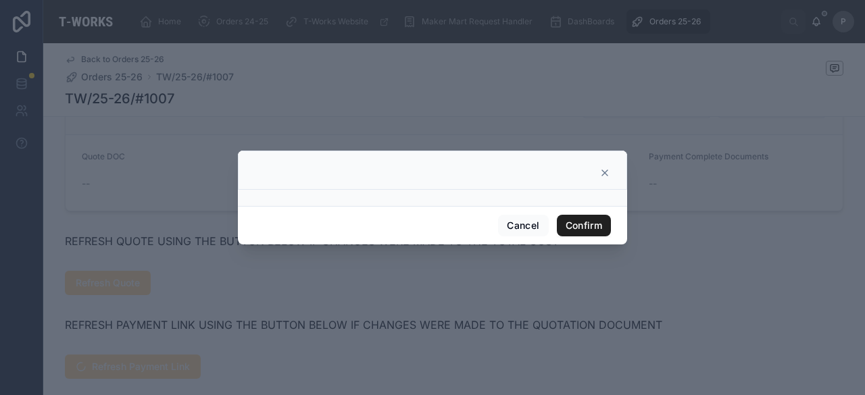
click at [595, 226] on button "Confirm" at bounding box center [584, 226] width 54 height 22
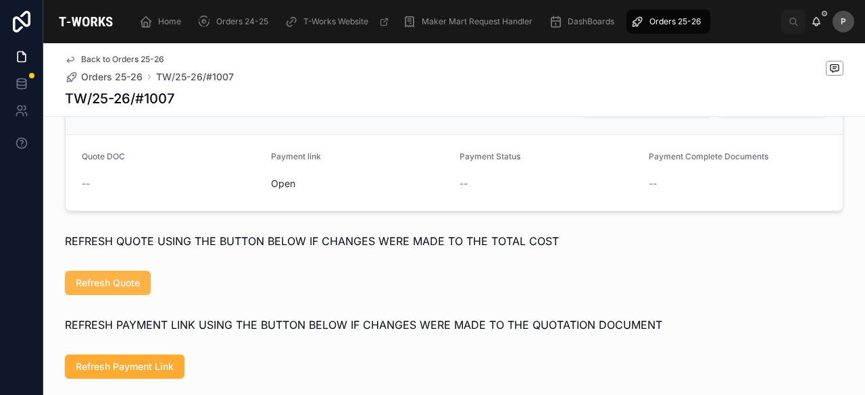
click at [115, 290] on span "Refresh Quote" at bounding box center [108, 283] width 64 height 14
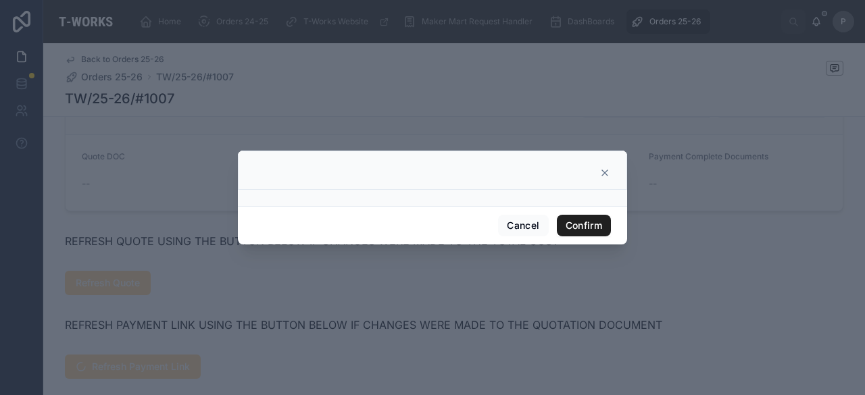
click at [582, 223] on button "Confirm" at bounding box center [584, 226] width 54 height 22
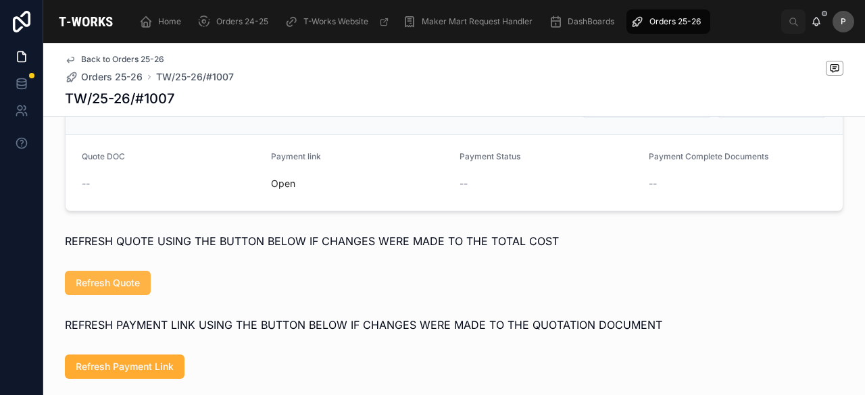
click at [139, 295] on button "Refresh Quote" at bounding box center [108, 283] width 86 height 24
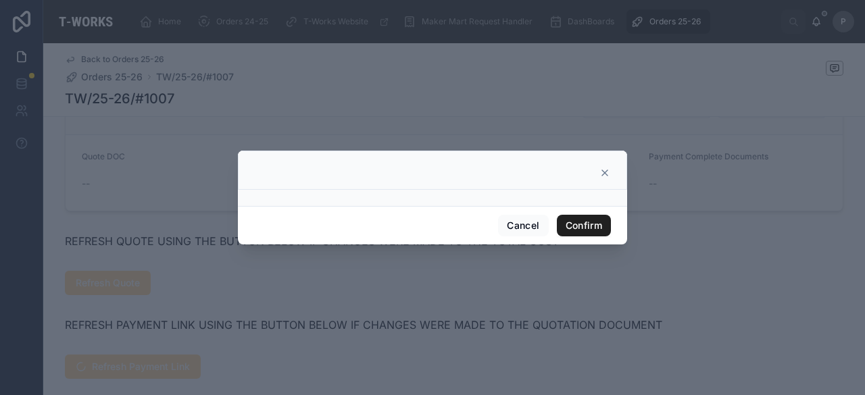
click at [568, 222] on button "Confirm" at bounding box center [584, 226] width 54 height 22
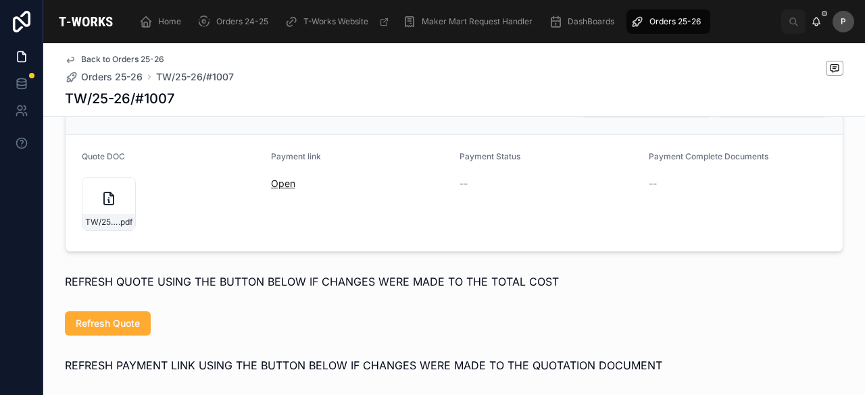
click at [277, 189] on link "Open" at bounding box center [283, 183] width 24 height 11
click at [105, 230] on div "TW/25-26/#1007 .pdf" at bounding box center [108, 222] width 53 height 16
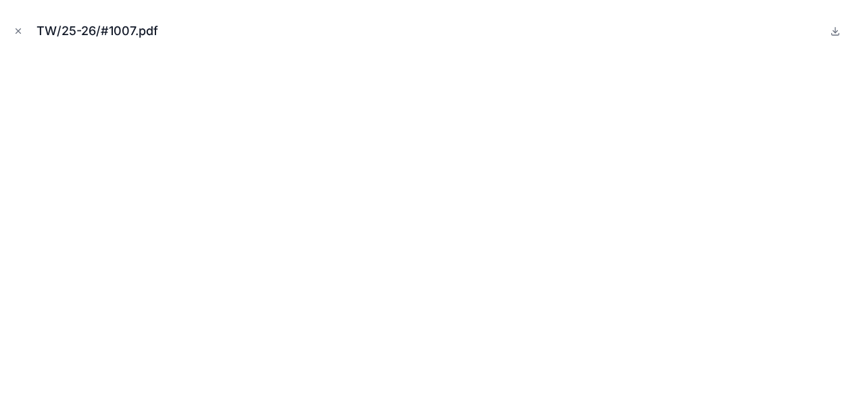
drag, startPoint x: 18, startPoint y: 27, endPoint x: 32, endPoint y: 15, distance: 19.2
click at [18, 27] on icon "Close modal" at bounding box center [18, 30] width 9 height 9
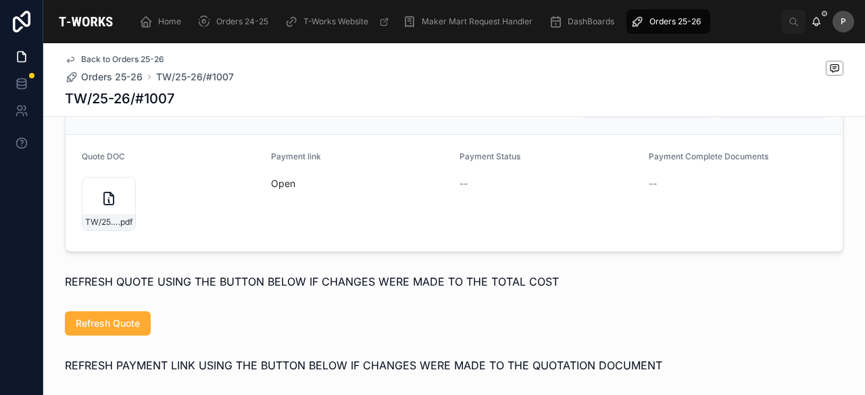
click at [664, 24] on span "Orders 25-26" at bounding box center [674, 21] width 51 height 11
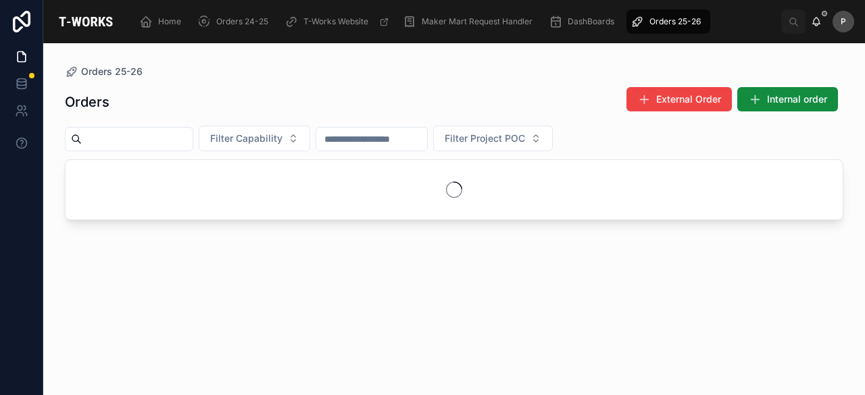
click at [172, 137] on input "text" at bounding box center [137, 139] width 111 height 19
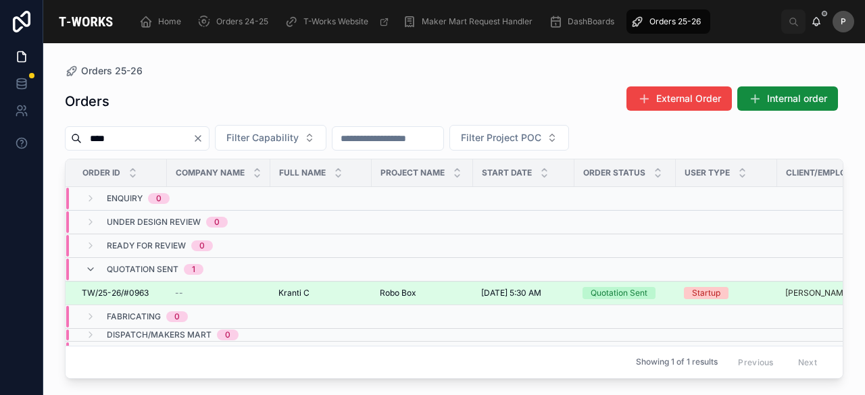
type input "****"
click at [606, 287] on div "Quotation Sent" at bounding box center [619, 293] width 57 height 12
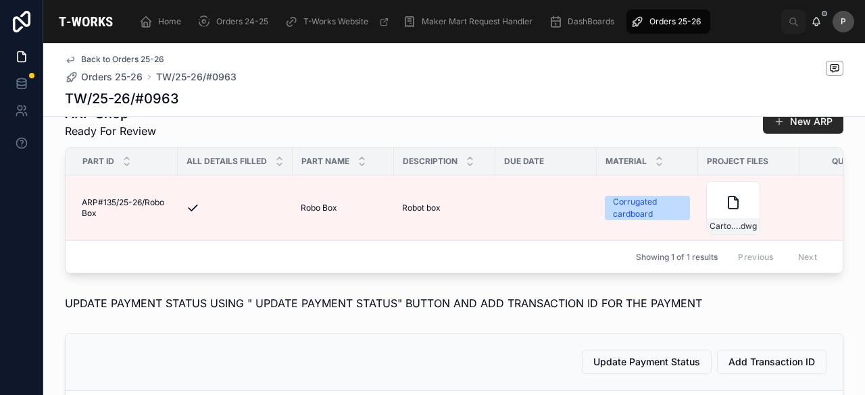
scroll to position [743, 0]
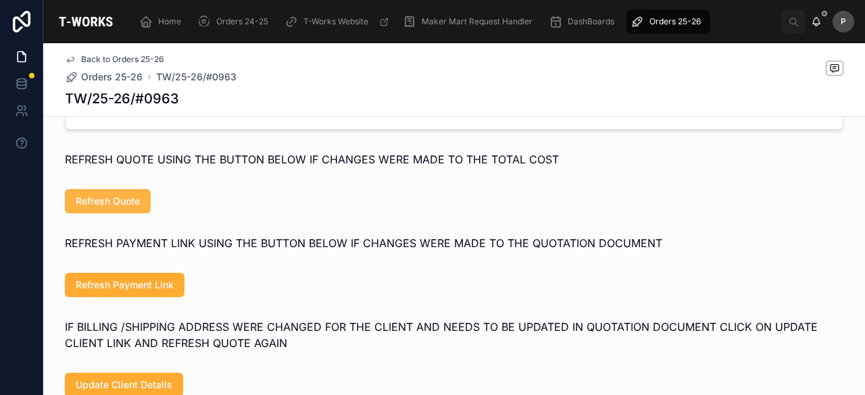
click at [103, 208] on span "Refresh Quote" at bounding box center [108, 202] width 64 height 14
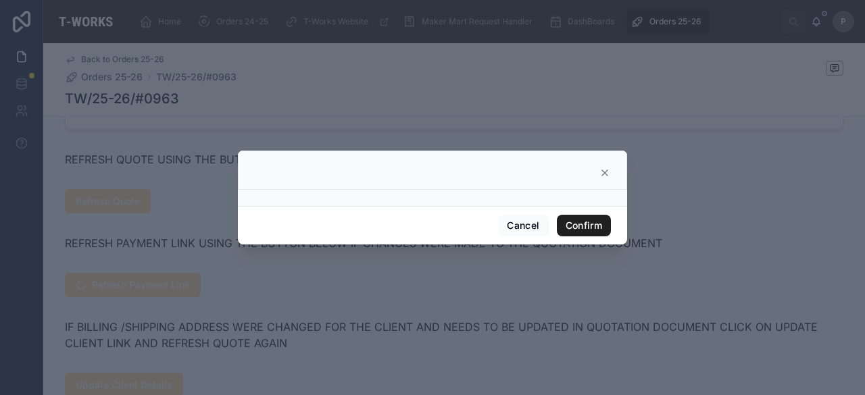
click at [574, 229] on button "Confirm" at bounding box center [584, 226] width 54 height 22
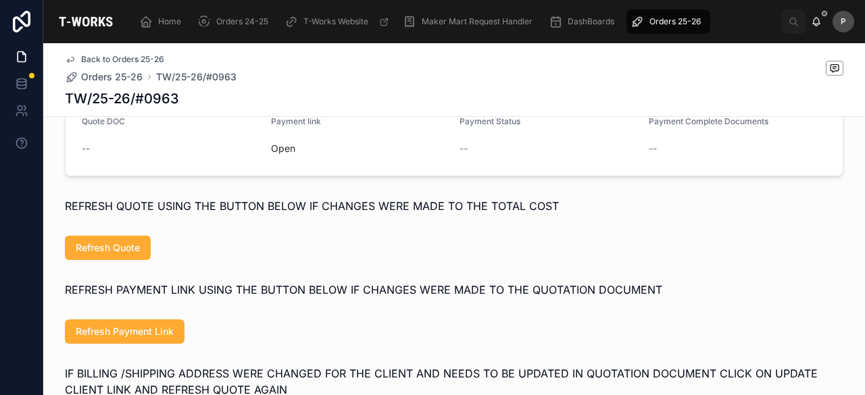
scroll to position [676, 0]
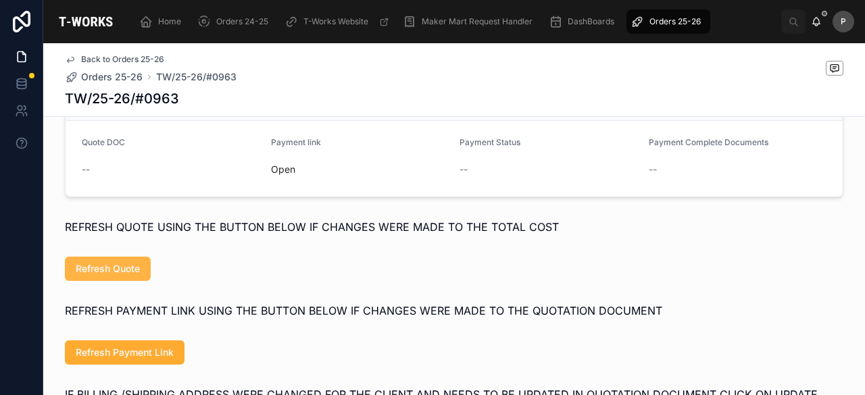
click at [122, 276] on span "Refresh Quote" at bounding box center [108, 269] width 64 height 14
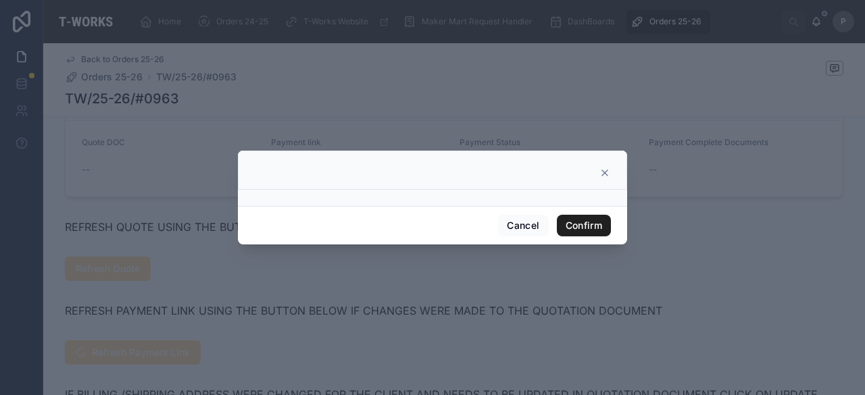
click at [584, 221] on button "Confirm" at bounding box center [584, 226] width 54 height 22
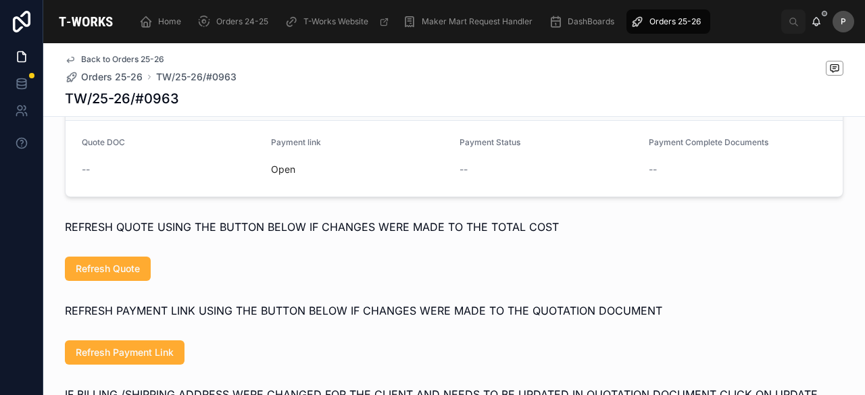
scroll to position [406, 0]
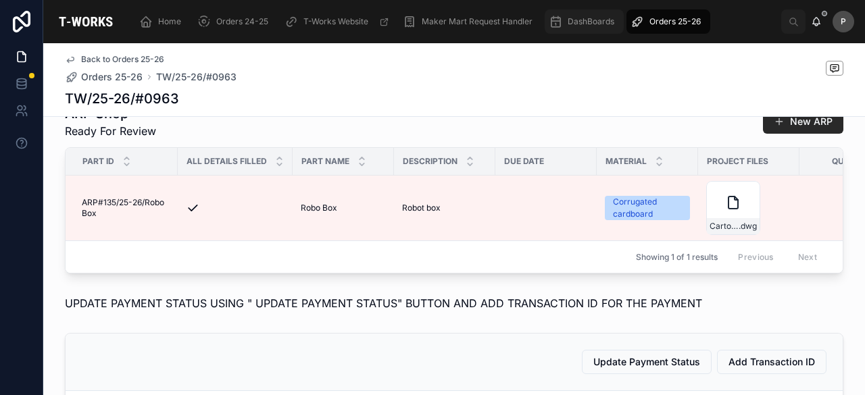
drag, startPoint x: 656, startPoint y: 25, endPoint x: 622, endPoint y: 23, distance: 33.2
click at [656, 25] on span "Orders 25-26" at bounding box center [674, 21] width 51 height 11
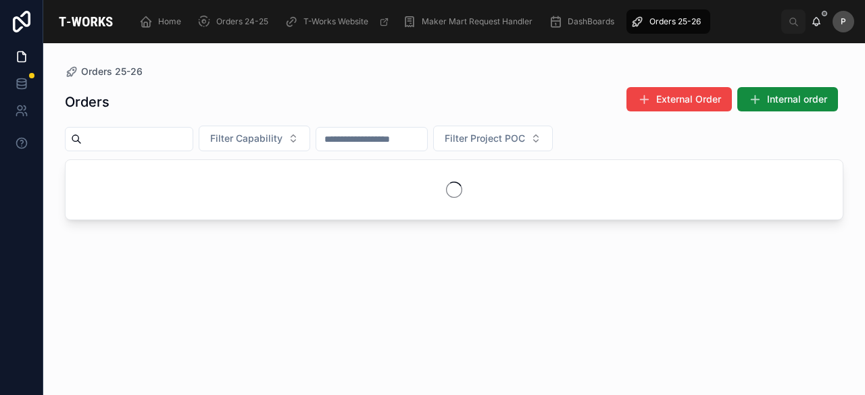
click at [193, 137] on input "text" at bounding box center [137, 139] width 111 height 19
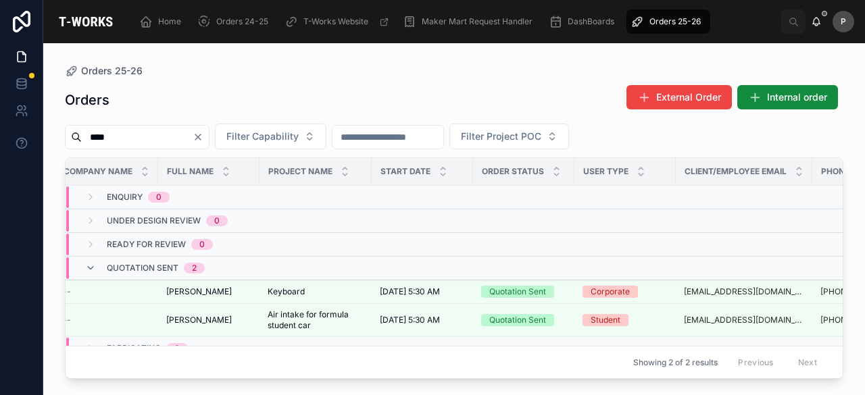
scroll to position [0, 115]
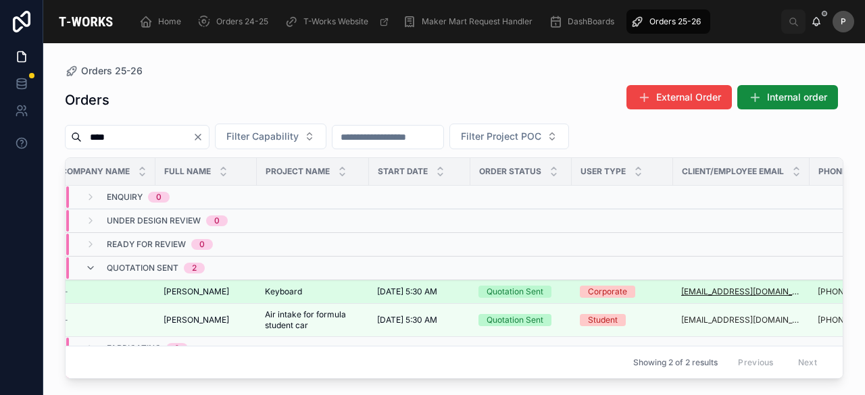
type input "****"
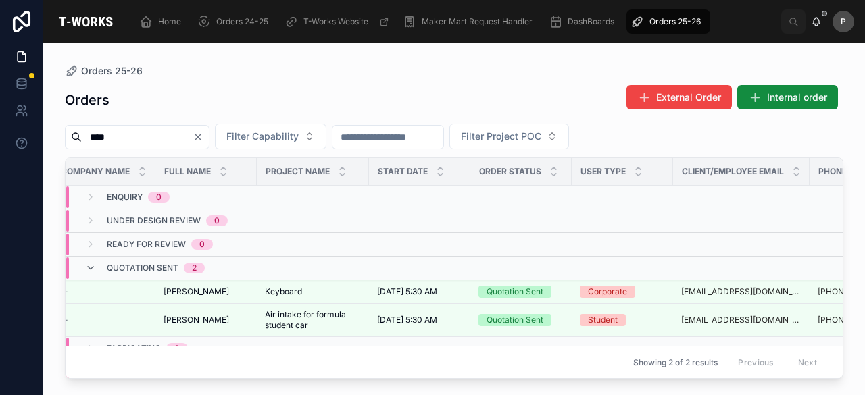
scroll to position [57, 115]
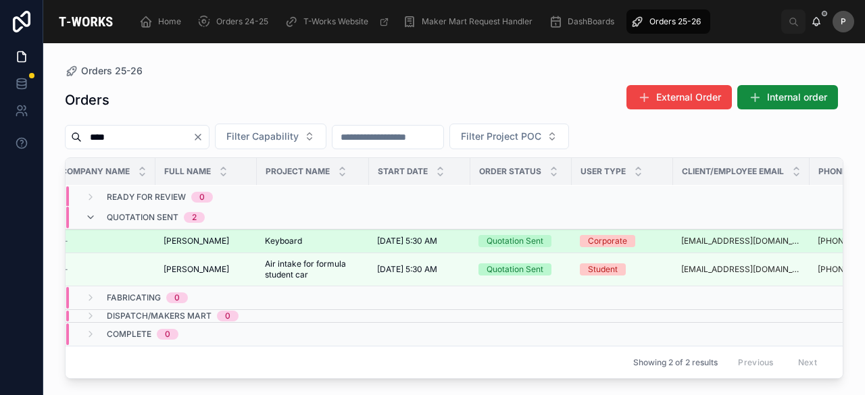
click at [531, 235] on div "Quotation Sent" at bounding box center [515, 241] width 57 height 12
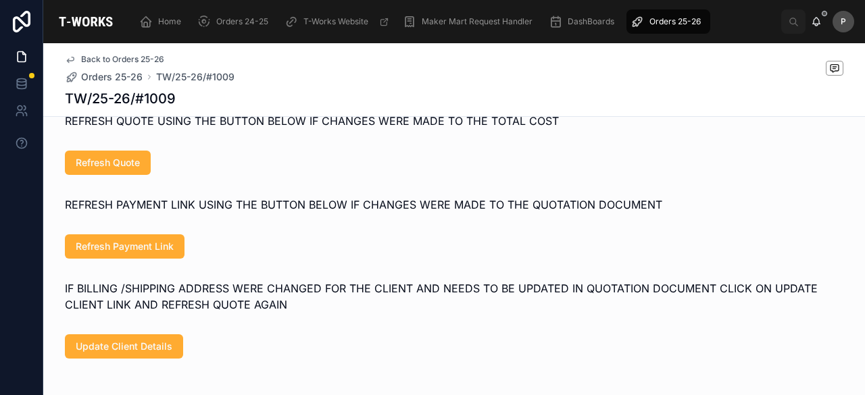
scroll to position [743, 0]
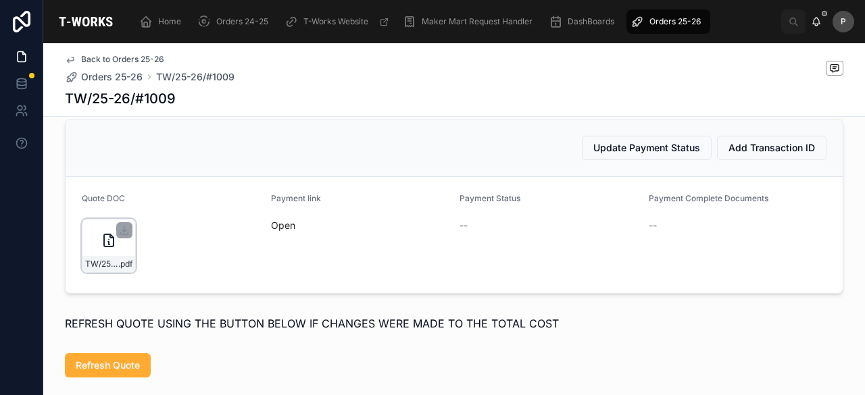
click at [124, 268] on div "TW/25-26/#1009 .pdf" at bounding box center [109, 246] width 54 height 54
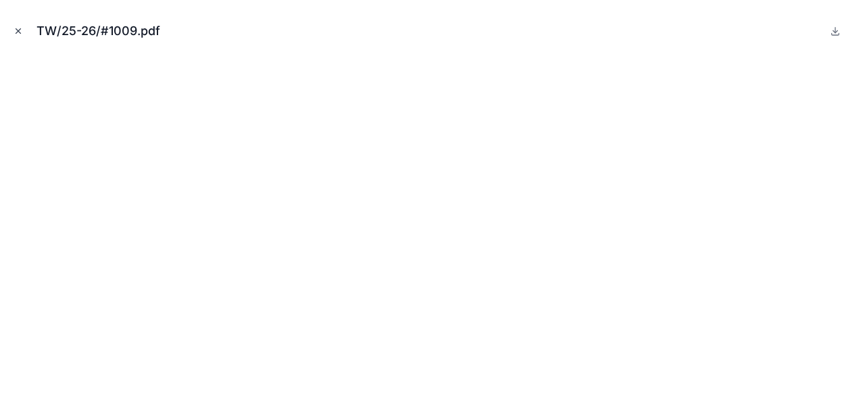
click at [20, 32] on icon "Close modal" at bounding box center [18, 31] width 5 height 5
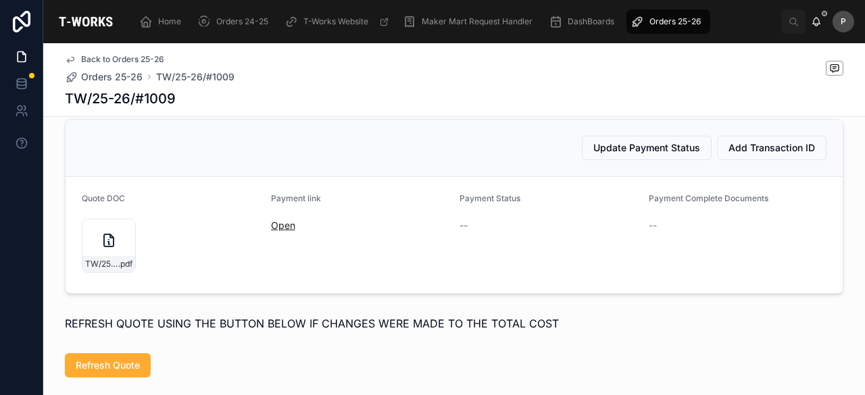
click at [271, 231] on link "Open" at bounding box center [283, 225] width 24 height 11
